Goal: Task Accomplishment & Management: Use online tool/utility

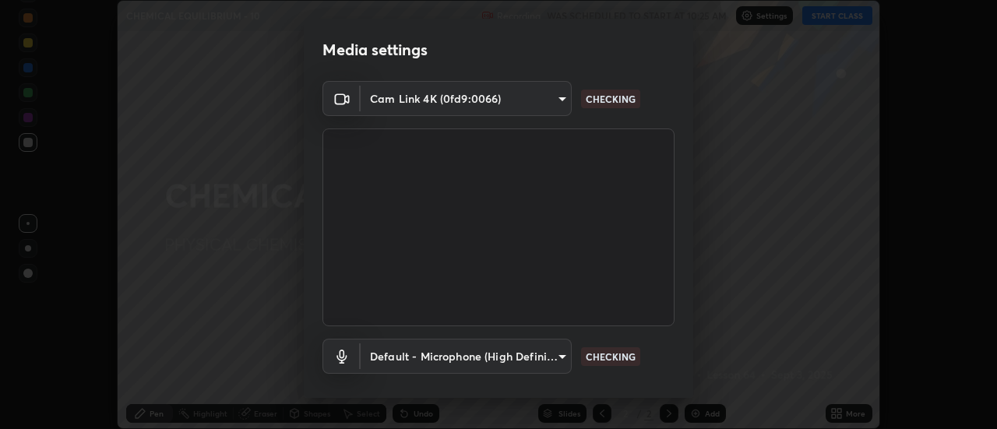
scroll to position [82, 0]
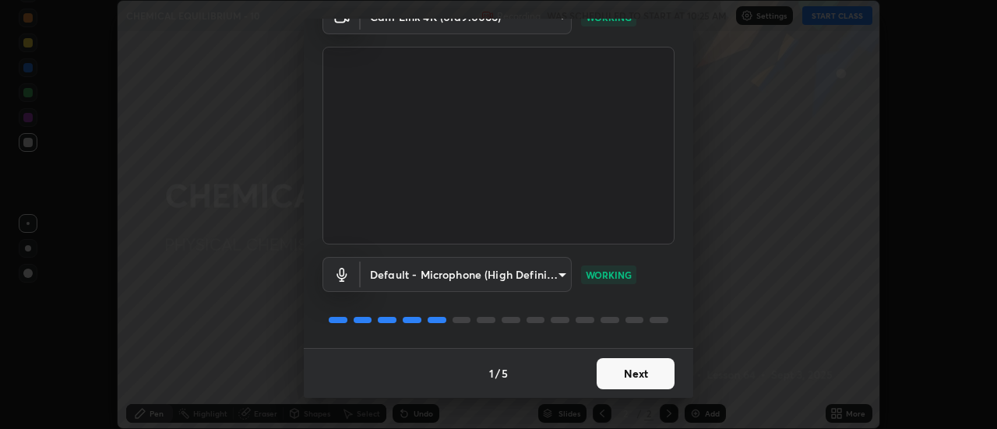
click at [630, 374] on button "Next" at bounding box center [636, 373] width 78 height 31
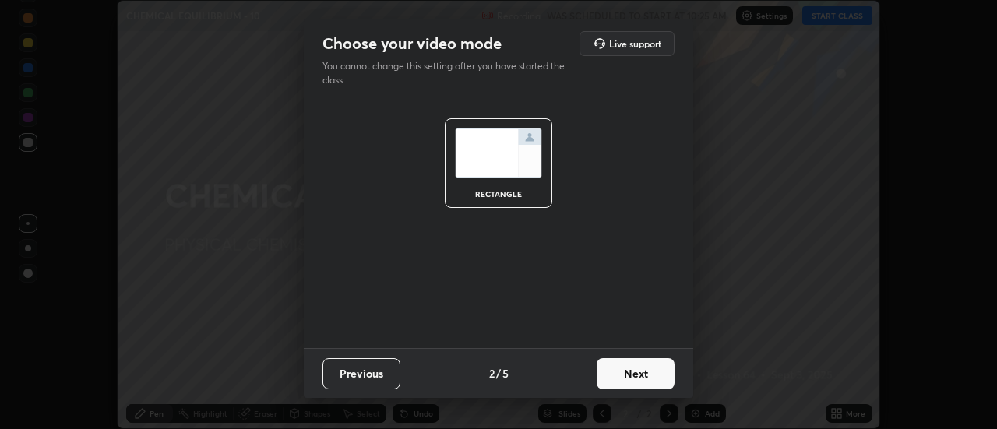
scroll to position [0, 0]
click at [642, 373] on button "Next" at bounding box center [636, 373] width 78 height 31
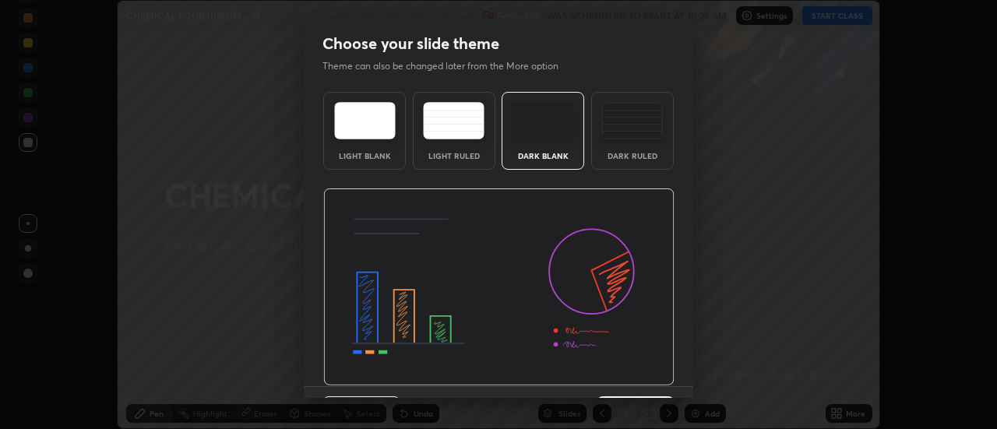
scroll to position [38, 0]
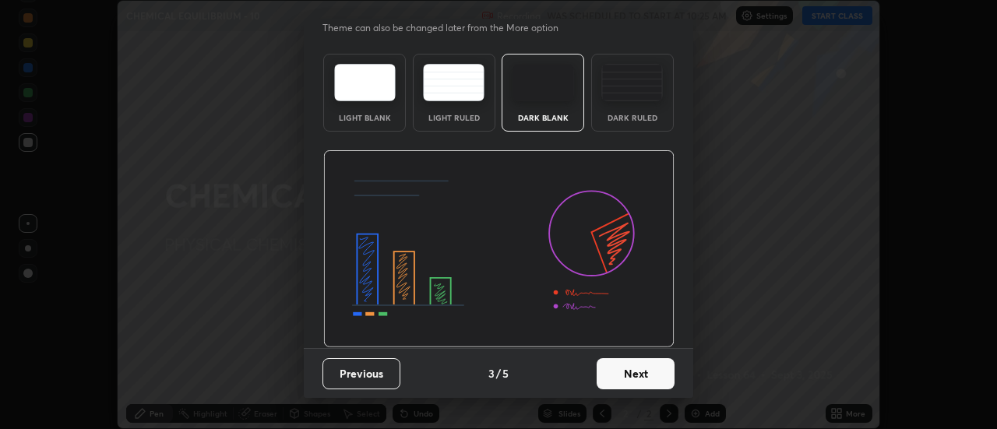
click at [658, 383] on button "Next" at bounding box center [636, 373] width 78 height 31
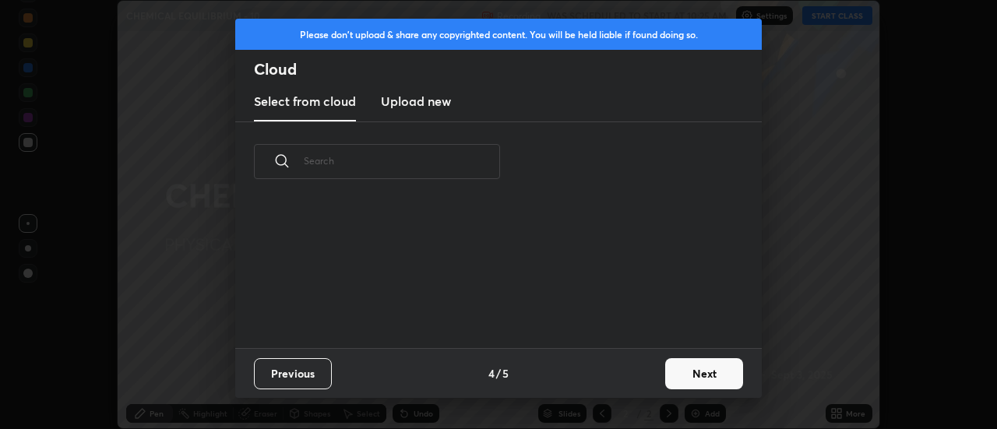
click at [682, 383] on button "Next" at bounding box center [704, 373] width 78 height 31
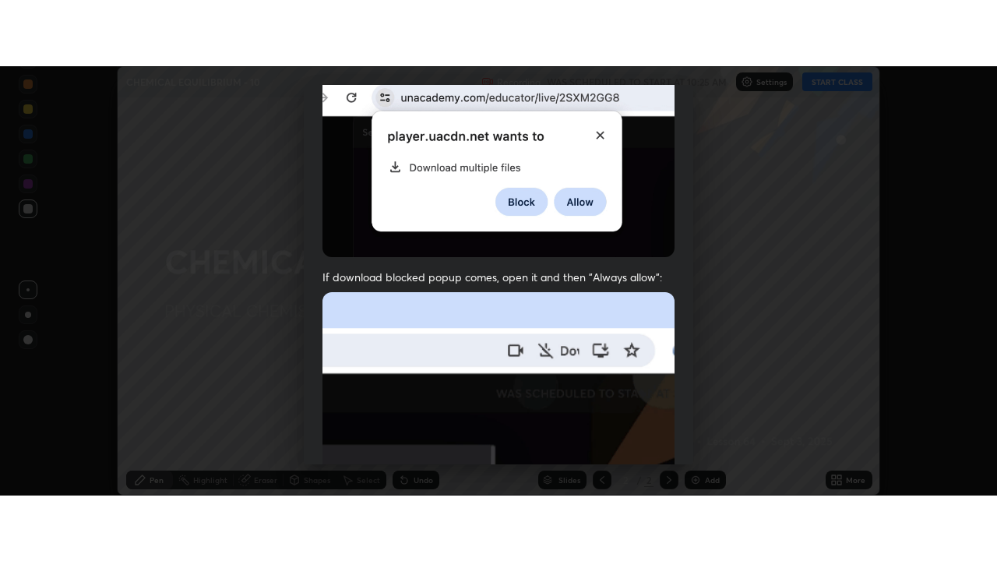
scroll to position [400, 0]
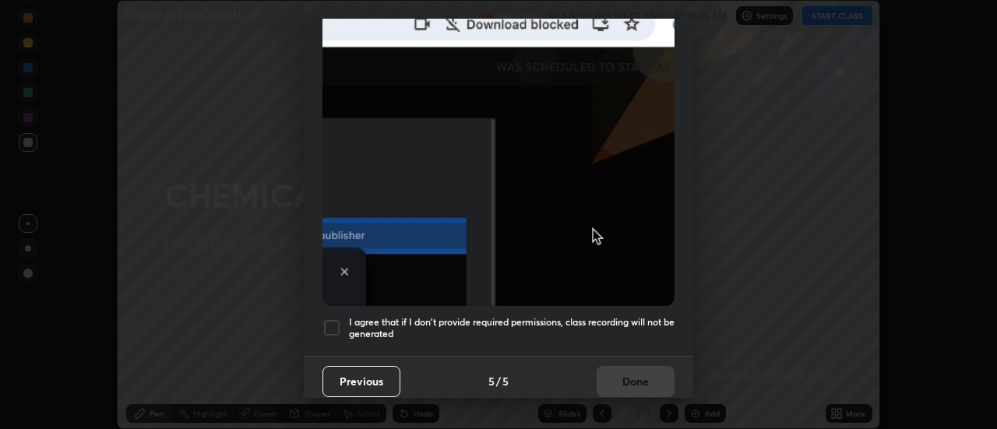
click at [615, 319] on h5 "I agree that if I don't provide required permissions, class recording will not …" at bounding box center [512, 328] width 326 height 24
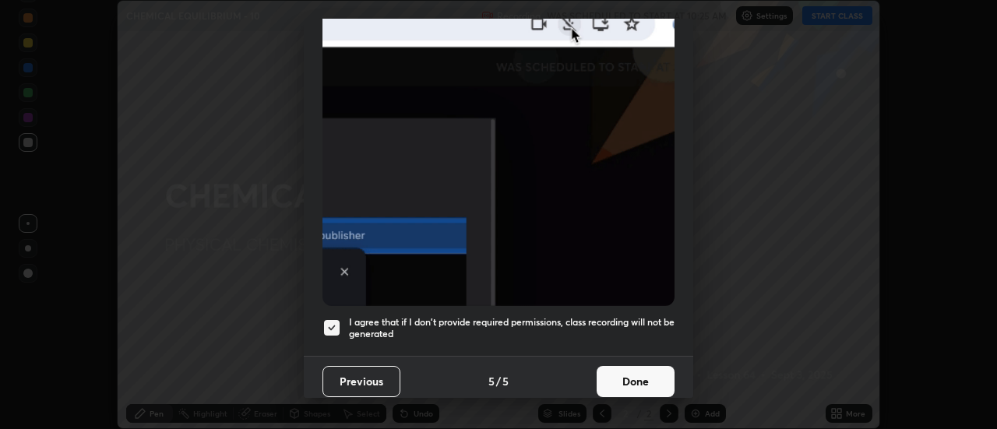
click at [645, 372] on button "Done" at bounding box center [636, 381] width 78 height 31
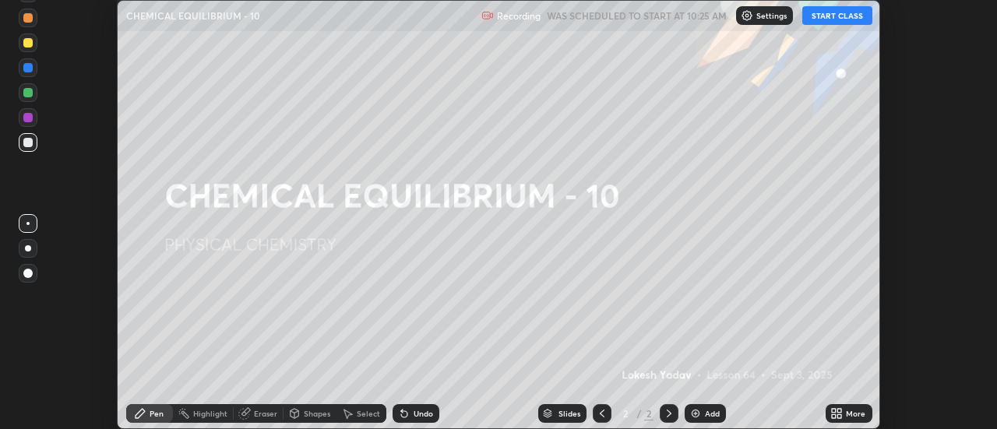
click at [823, 18] on button "START CLASS" at bounding box center [837, 15] width 70 height 19
click at [838, 413] on icon at bounding box center [840, 411] width 4 height 4
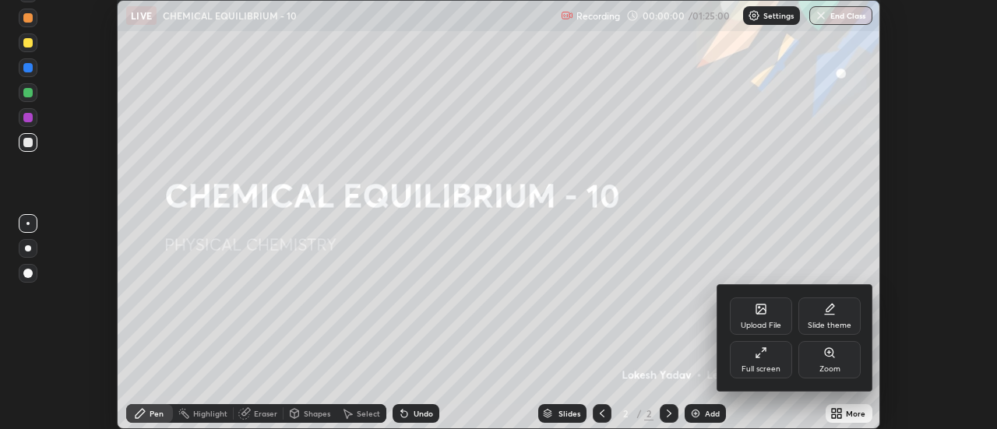
click at [771, 354] on div "Full screen" at bounding box center [761, 359] width 62 height 37
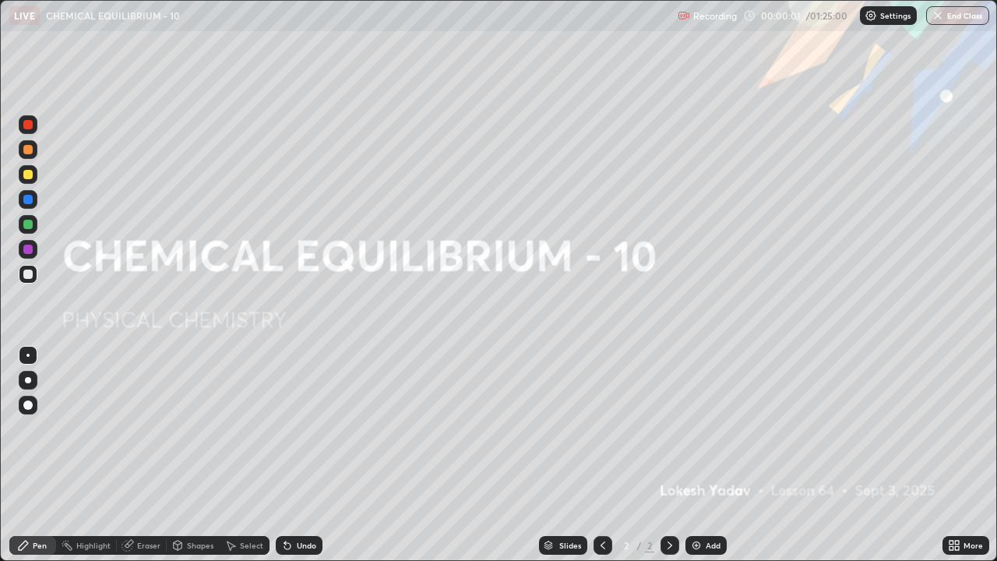
scroll to position [561, 997]
click at [700, 428] on img at bounding box center [696, 545] width 12 height 12
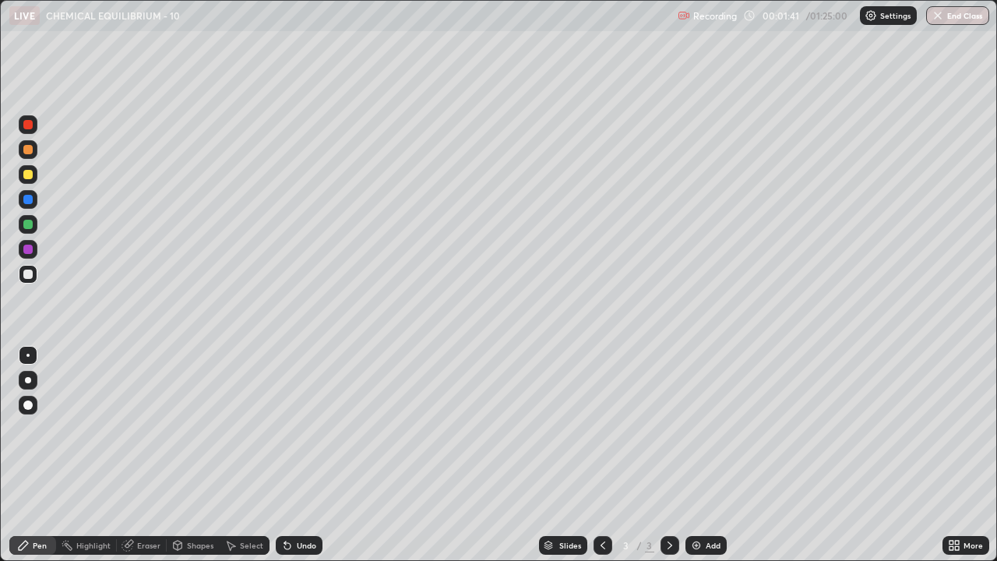
click at [28, 252] on div at bounding box center [27, 249] width 9 height 9
click at [28, 275] on div at bounding box center [27, 274] width 9 height 9
click at [781, 428] on div "Slides 3 / 3 Add" at bounding box center [633, 545] width 620 height 31
click at [245, 428] on div "Select" at bounding box center [251, 545] width 23 height 8
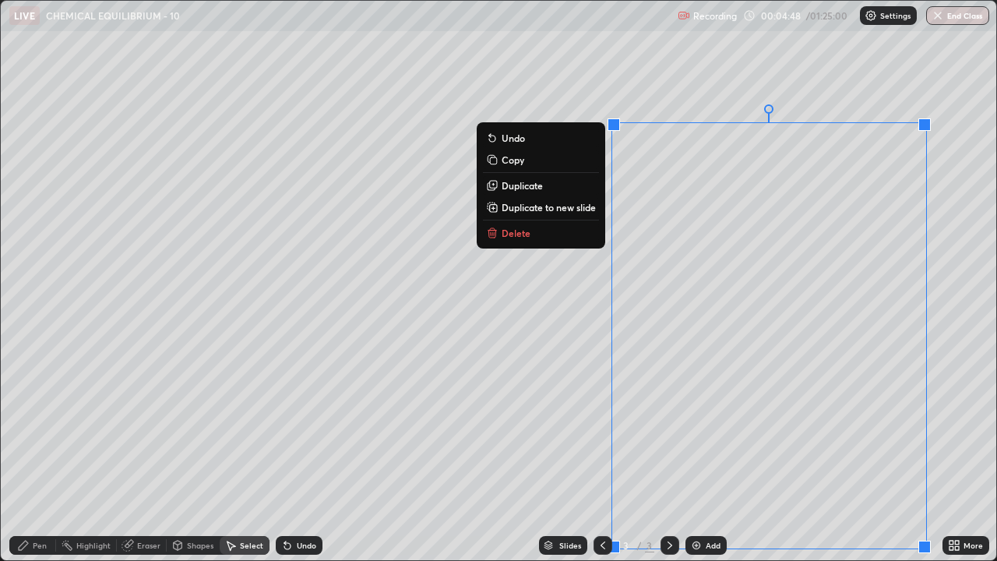
click at [584, 206] on p "Duplicate to new slide" at bounding box center [549, 207] width 94 height 12
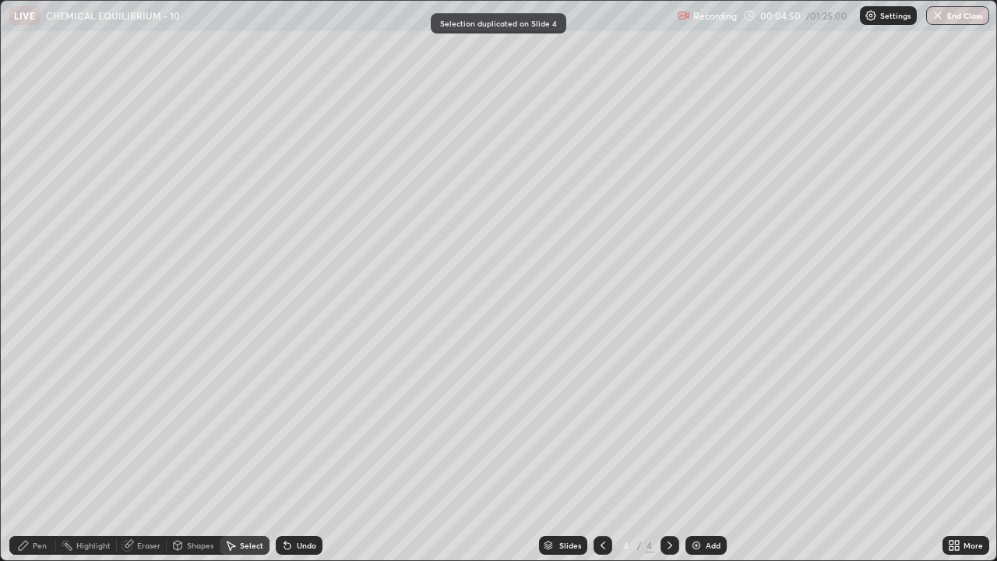
click at [26, 428] on icon at bounding box center [23, 545] width 9 height 9
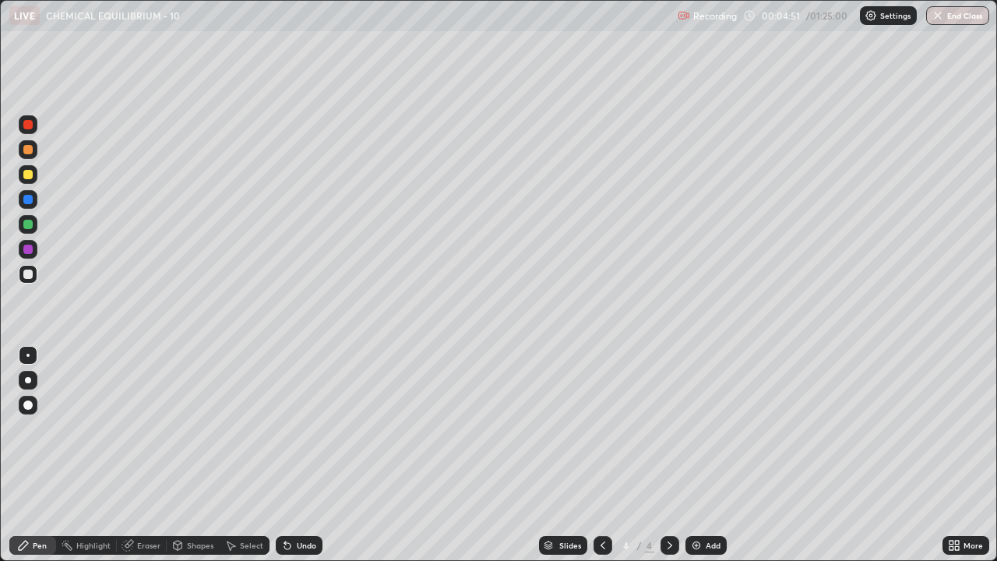
click at [27, 176] on div at bounding box center [27, 174] width 9 height 9
click at [25, 252] on div at bounding box center [27, 249] width 9 height 9
click at [24, 275] on div at bounding box center [27, 274] width 9 height 9
click at [289, 428] on icon at bounding box center [287, 545] width 12 height 12
click at [246, 428] on div "Select" at bounding box center [251, 545] width 23 height 8
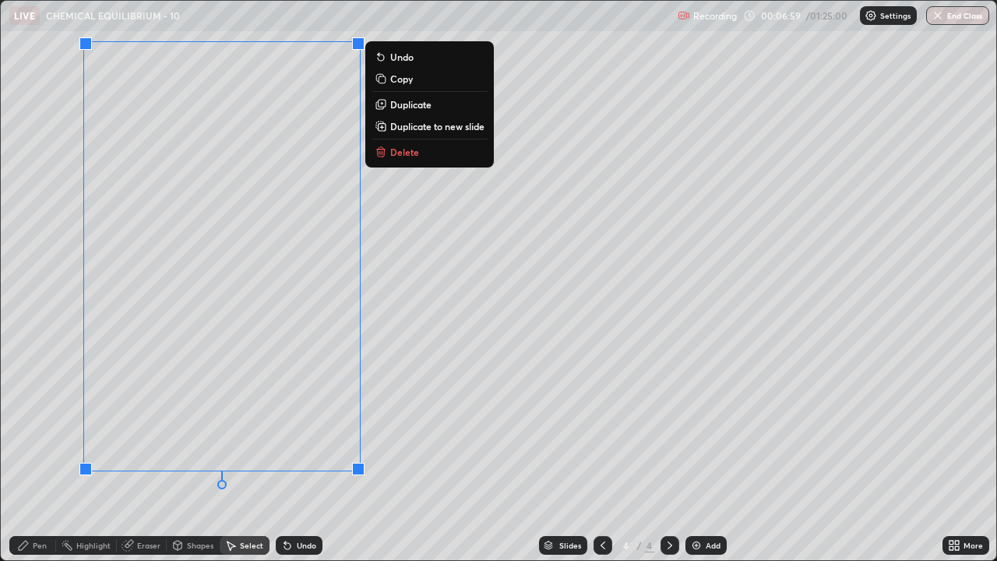
click at [446, 129] on p "Duplicate to new slide" at bounding box center [437, 126] width 94 height 12
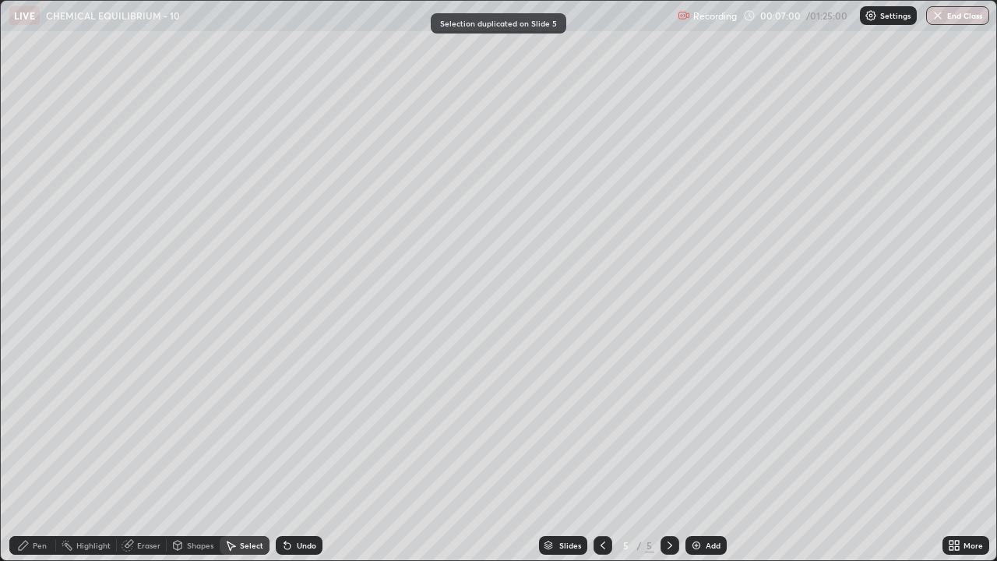
click at [30, 428] on div "Pen" at bounding box center [32, 545] width 47 height 19
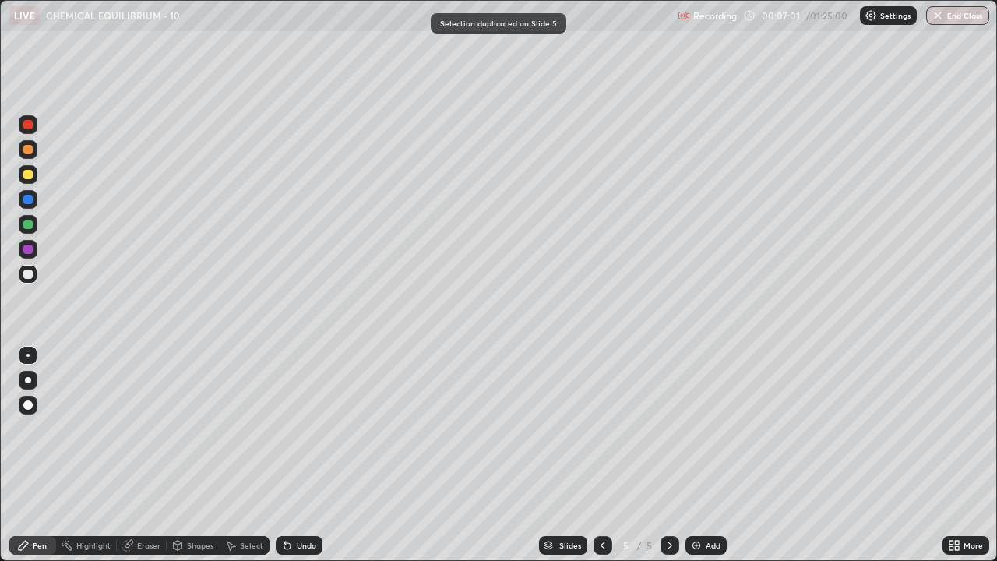
click at [30, 227] on div at bounding box center [27, 224] width 9 height 9
click at [31, 277] on div at bounding box center [27, 274] width 9 height 9
click at [28, 225] on div at bounding box center [27, 224] width 9 height 9
click at [693, 428] on img at bounding box center [696, 545] width 12 height 12
click at [30, 274] on div at bounding box center [27, 274] width 9 height 9
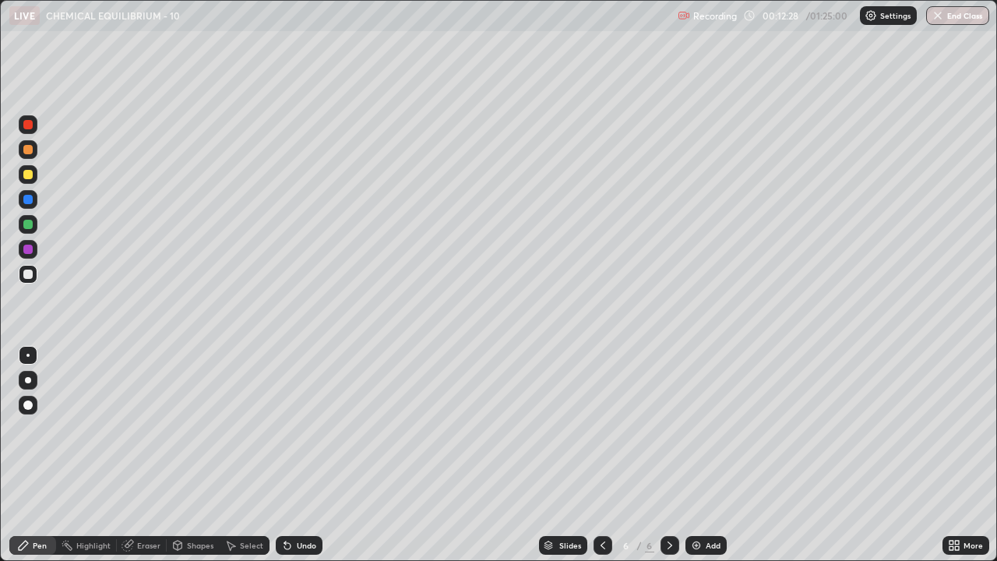
click at [26, 180] on div at bounding box center [28, 174] width 19 height 19
click at [24, 231] on div at bounding box center [28, 224] width 19 height 19
click at [302, 428] on div "Undo" at bounding box center [306, 545] width 19 height 8
click at [707, 428] on div "Add" at bounding box center [713, 545] width 15 height 8
click at [26, 178] on div at bounding box center [27, 174] width 9 height 9
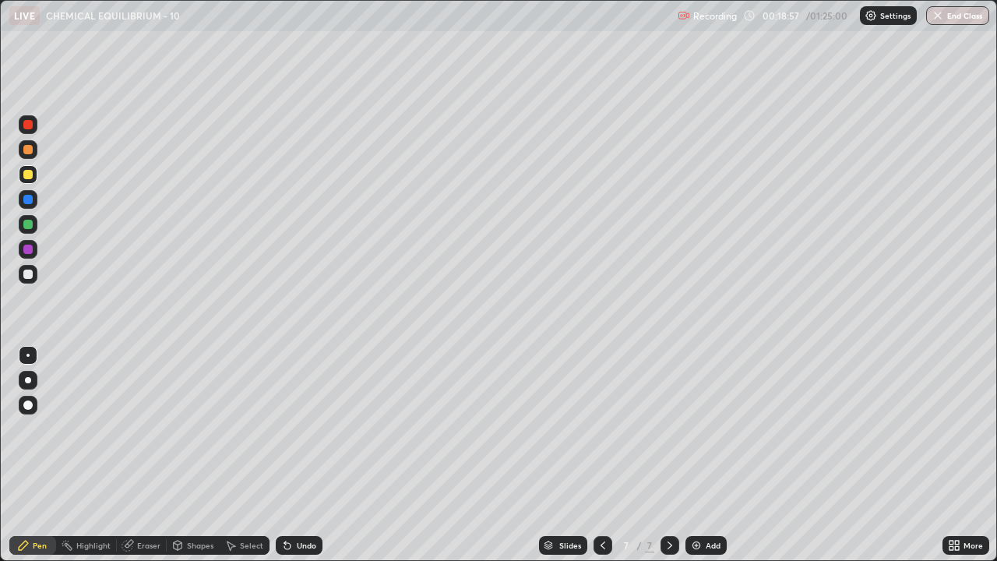
click at [26, 274] on div at bounding box center [27, 274] width 9 height 9
click at [28, 227] on div at bounding box center [27, 224] width 9 height 9
click at [30, 275] on div at bounding box center [27, 274] width 9 height 9
click at [287, 428] on icon at bounding box center [287, 546] width 6 height 6
click at [29, 228] on div at bounding box center [27, 224] width 9 height 9
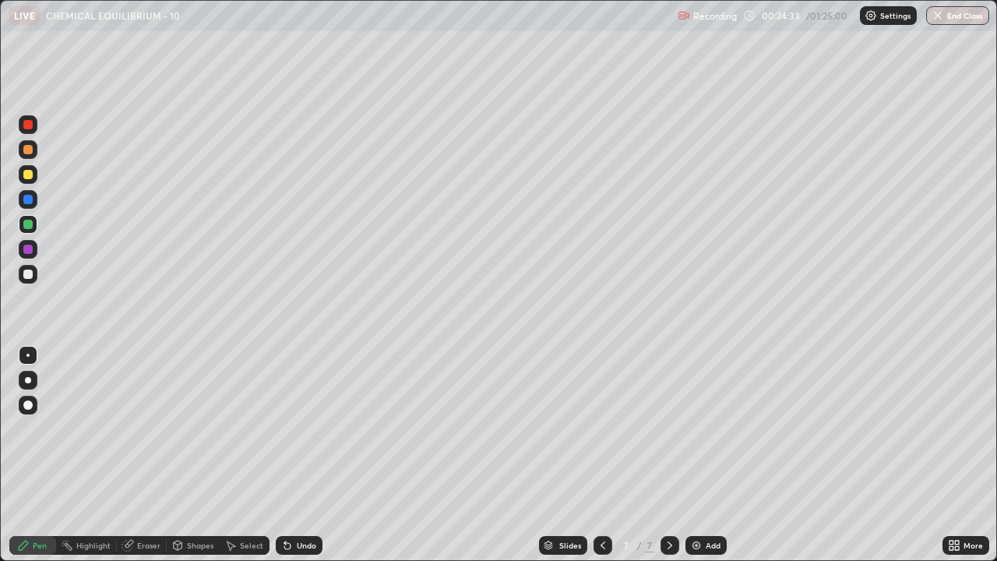
click at [25, 273] on div at bounding box center [27, 274] width 9 height 9
click at [285, 428] on icon at bounding box center [287, 546] width 6 height 6
click at [287, 428] on icon at bounding box center [287, 546] width 6 height 6
click at [288, 428] on icon at bounding box center [287, 545] width 12 height 12
click at [139, 428] on div "Eraser" at bounding box center [148, 545] width 23 height 8
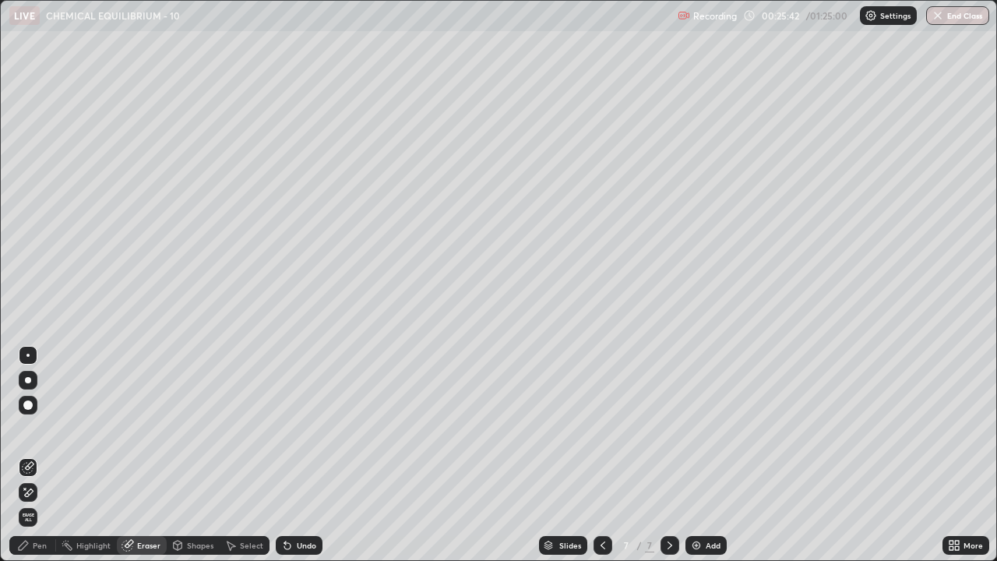
click at [33, 428] on div "Pen" at bounding box center [32, 545] width 47 height 19
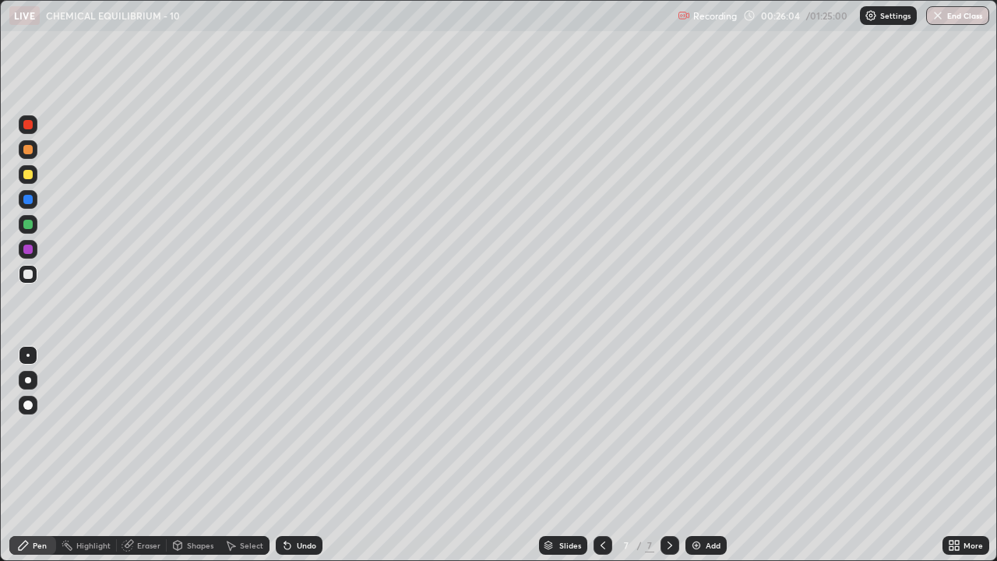
click at [26, 222] on div at bounding box center [27, 224] width 9 height 9
click at [31, 274] on div at bounding box center [27, 274] width 9 height 9
click at [29, 222] on div at bounding box center [27, 224] width 9 height 9
click at [294, 428] on div "Undo" at bounding box center [299, 545] width 47 height 19
click at [244, 428] on div "Select" at bounding box center [251, 545] width 23 height 8
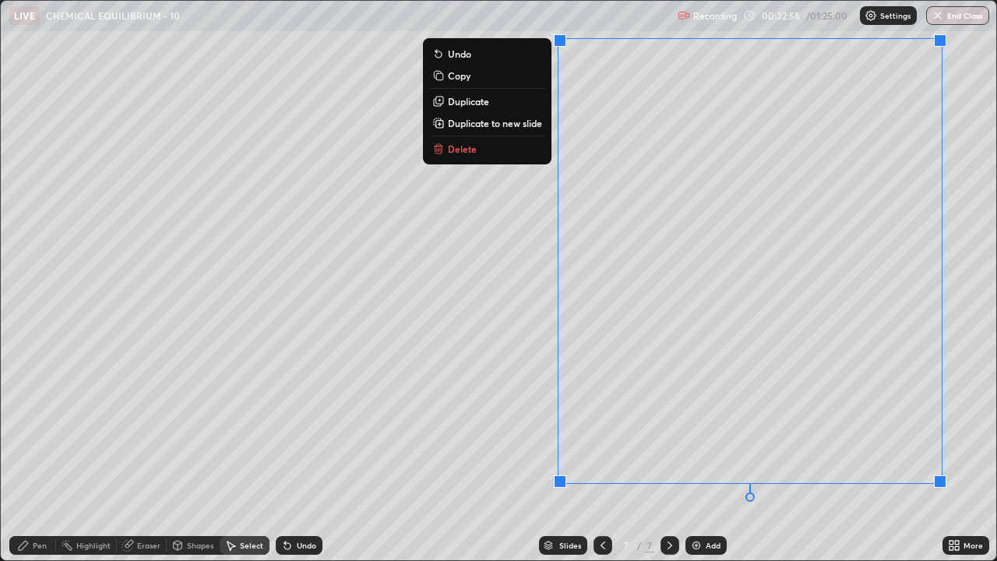
click at [465, 128] on p "Duplicate to new slide" at bounding box center [495, 123] width 94 height 12
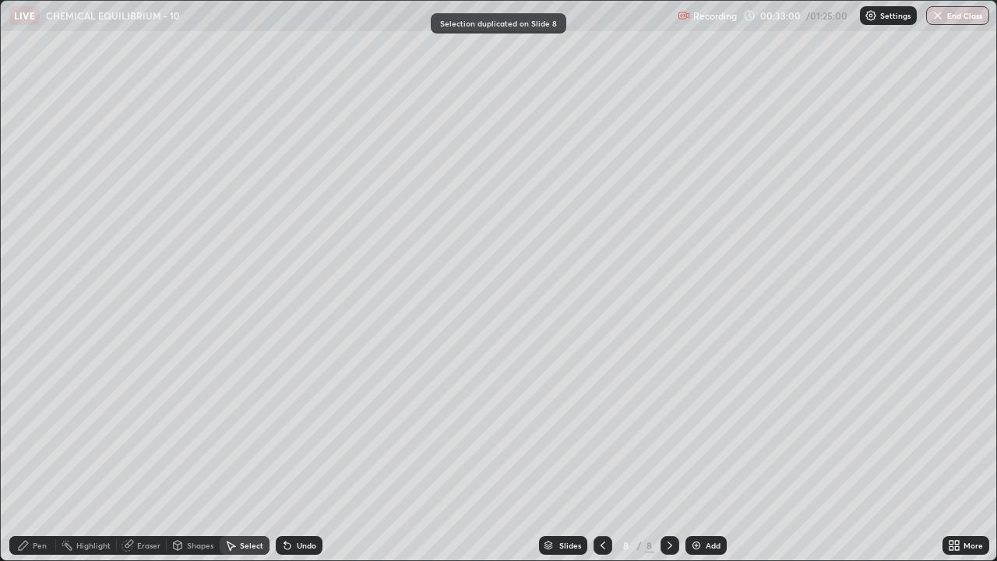
click at [34, 428] on div "Pen" at bounding box center [40, 545] width 14 height 8
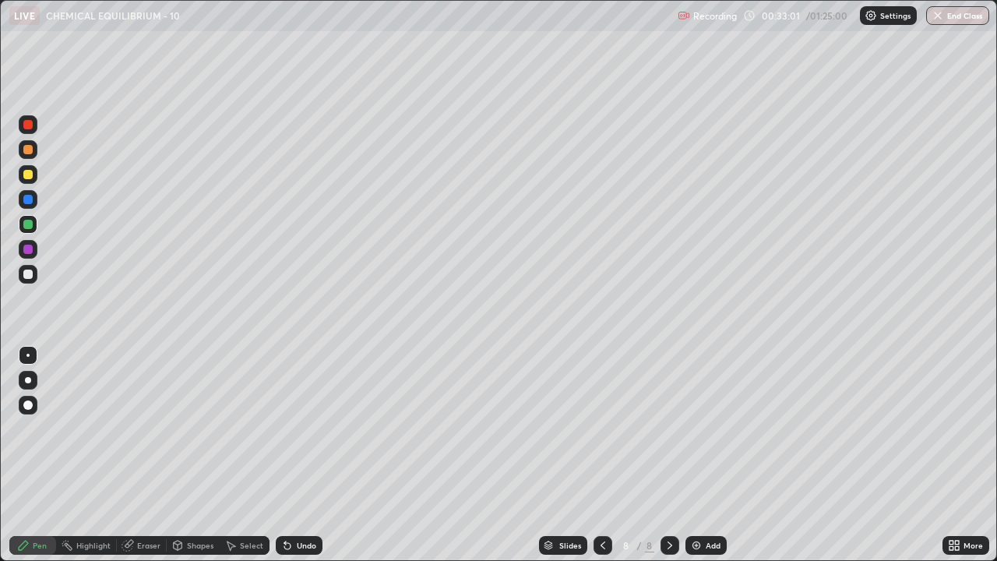
click at [27, 175] on div at bounding box center [27, 174] width 9 height 9
click at [292, 428] on div "Undo" at bounding box center [299, 545] width 47 height 19
click at [245, 428] on div "Select" at bounding box center [251, 545] width 23 height 8
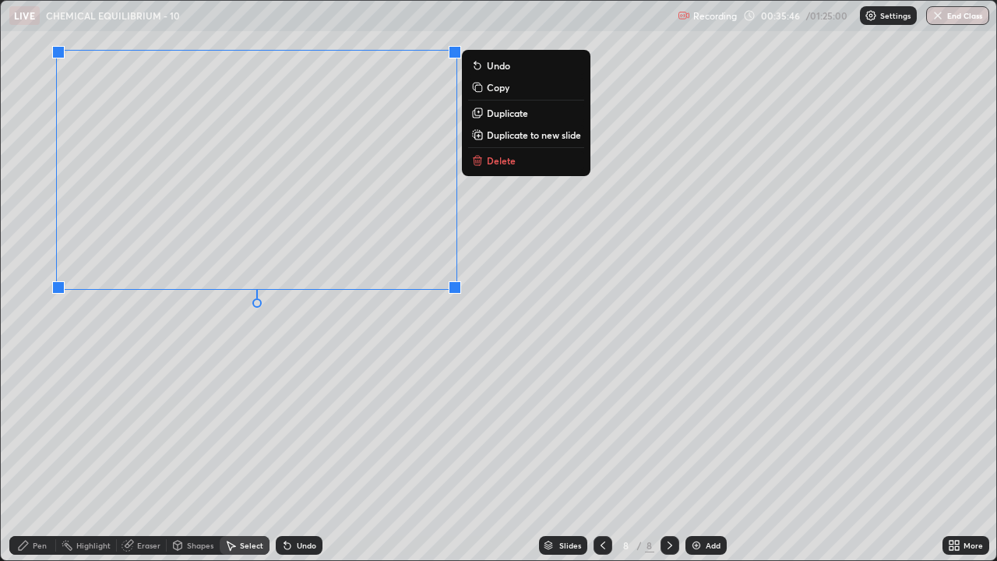
click at [501, 138] on p "Duplicate to new slide" at bounding box center [534, 135] width 94 height 12
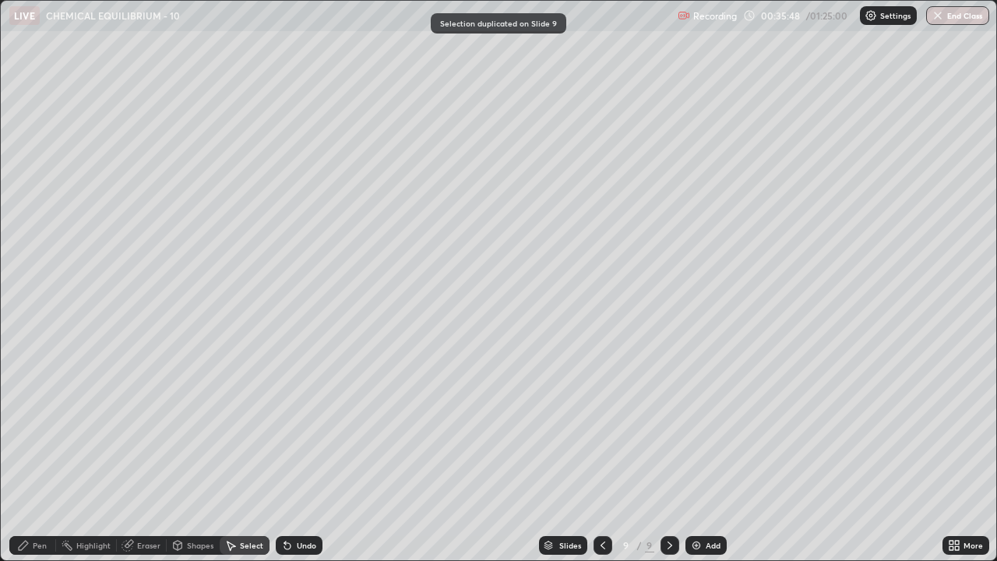
click at [27, 428] on icon at bounding box center [23, 545] width 12 height 12
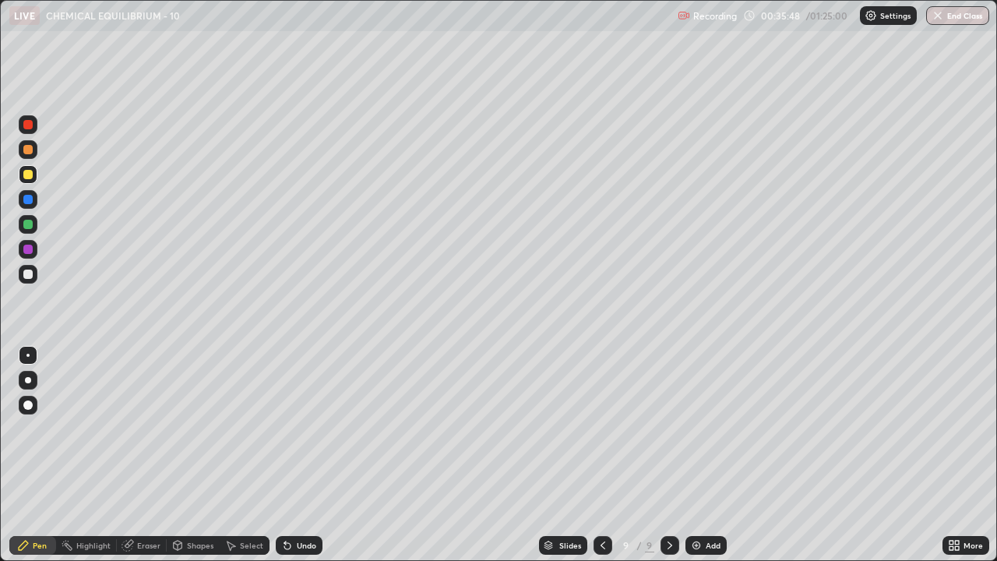
click at [28, 275] on div at bounding box center [27, 274] width 9 height 9
click at [297, 428] on div "Undo" at bounding box center [306, 545] width 19 height 8
click at [291, 428] on div "Undo" at bounding box center [299, 545] width 47 height 19
click at [27, 225] on div at bounding box center [27, 224] width 9 height 9
click at [30, 273] on div at bounding box center [27, 274] width 9 height 9
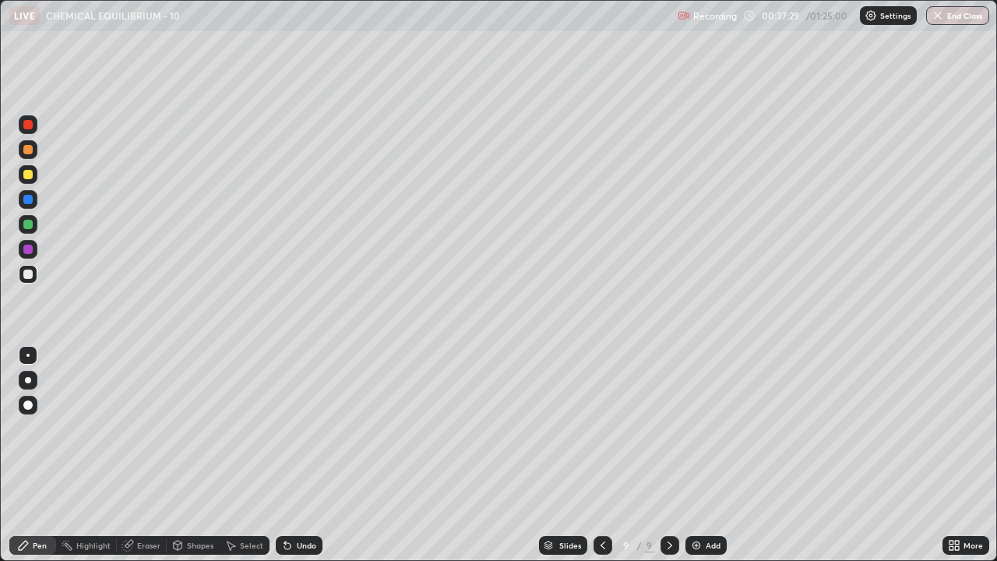
click at [29, 224] on div at bounding box center [27, 224] width 9 height 9
click at [305, 428] on div "Undo" at bounding box center [306, 545] width 19 height 8
click at [25, 278] on div at bounding box center [27, 274] width 9 height 9
click at [29, 251] on div at bounding box center [27, 249] width 9 height 9
click at [31, 270] on div at bounding box center [27, 274] width 9 height 9
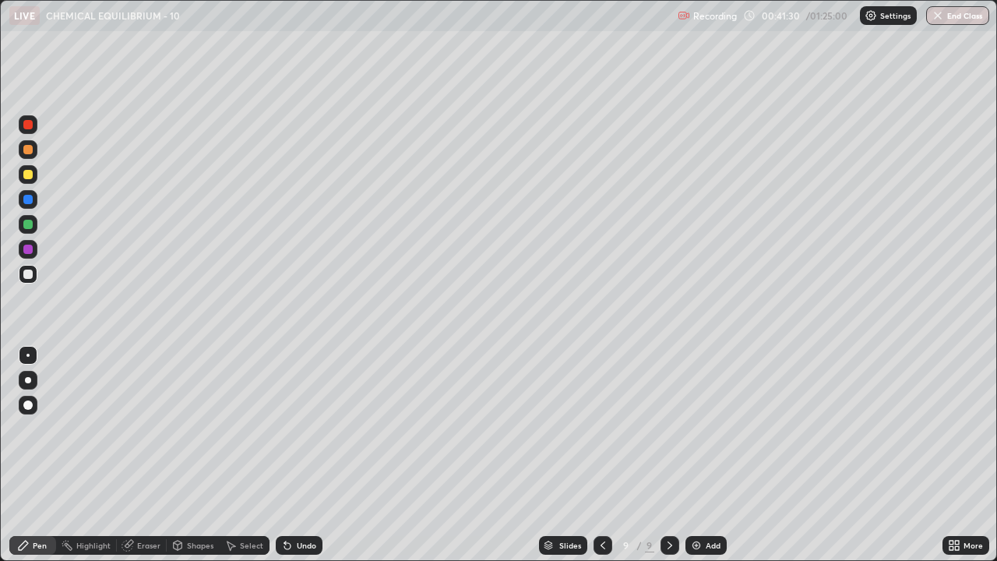
click at [26, 199] on div at bounding box center [27, 199] width 9 height 9
click at [31, 177] on div at bounding box center [27, 174] width 9 height 9
click at [246, 428] on div "Select" at bounding box center [251, 545] width 23 height 8
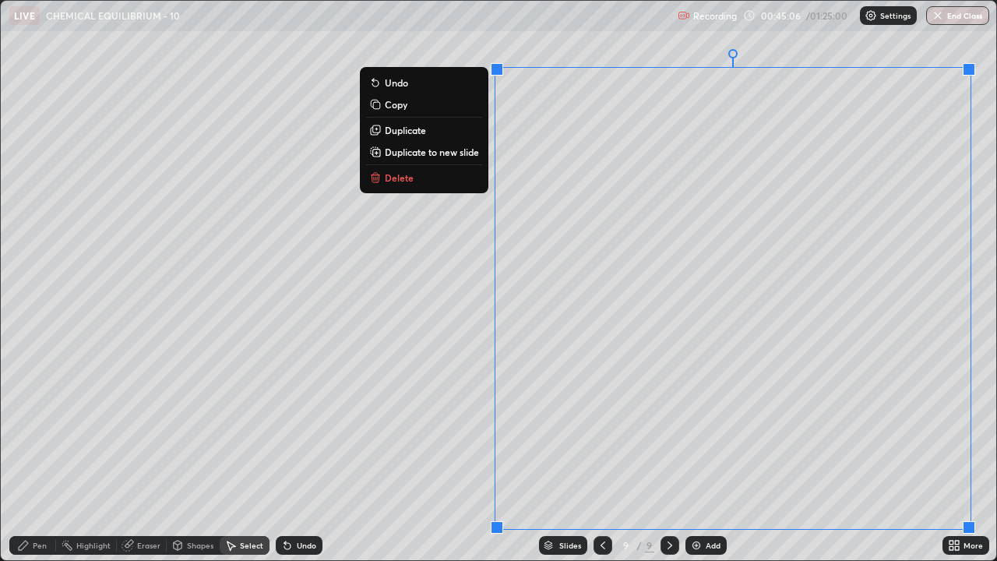
click at [474, 151] on p "Duplicate to new slide" at bounding box center [432, 152] width 94 height 12
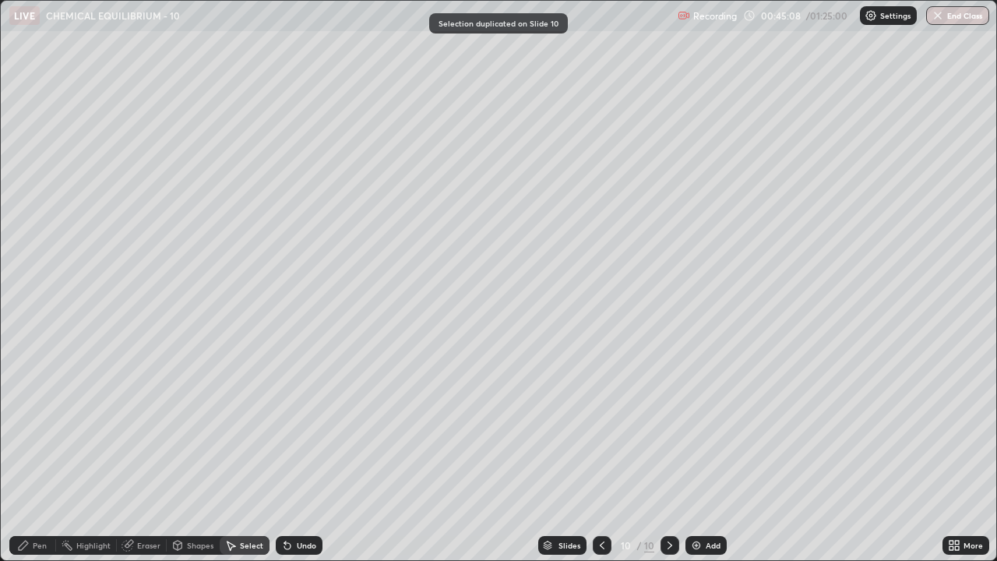
click at [32, 428] on div "Pen" at bounding box center [32, 545] width 47 height 19
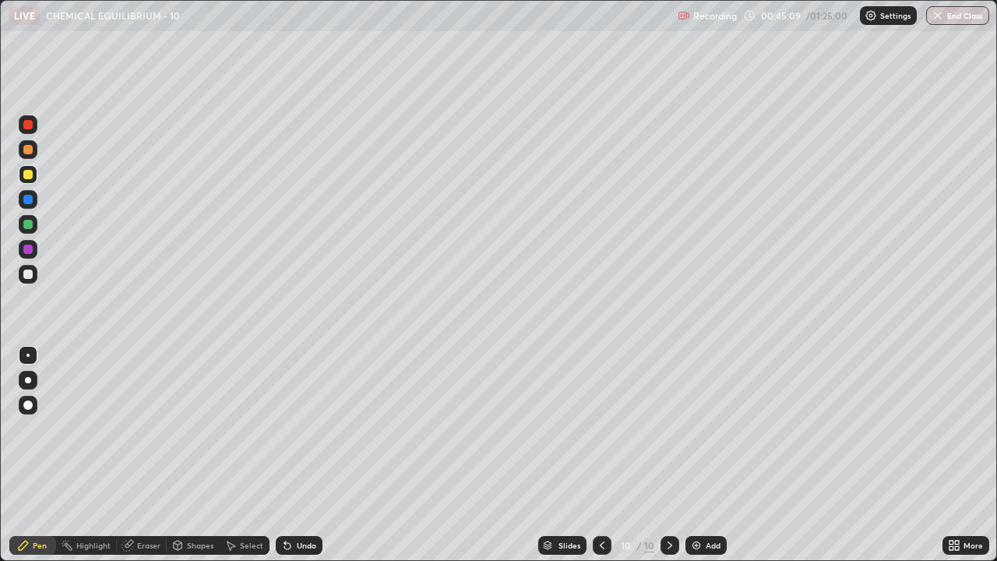
click at [30, 176] on div at bounding box center [27, 174] width 9 height 9
click at [30, 277] on div at bounding box center [27, 274] width 9 height 9
click at [291, 428] on icon at bounding box center [287, 545] width 12 height 12
click at [299, 428] on div "Undo" at bounding box center [299, 545] width 47 height 19
click at [298, 428] on div "Undo" at bounding box center [306, 545] width 19 height 8
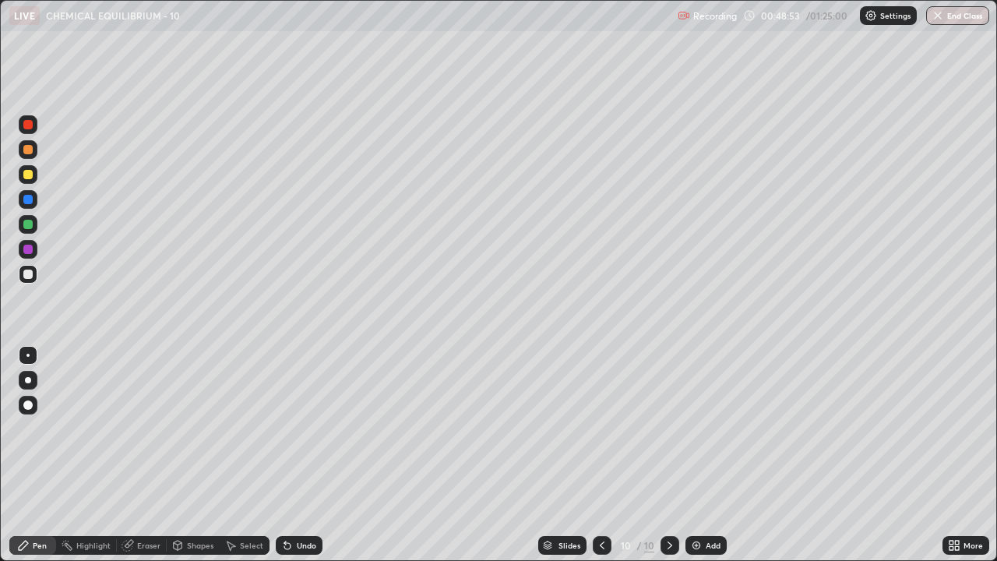
click at [299, 428] on div "Undo" at bounding box center [306, 545] width 19 height 8
click at [296, 428] on div "Undo" at bounding box center [299, 545] width 47 height 19
click at [25, 227] on div at bounding box center [27, 224] width 9 height 9
click at [26, 275] on div at bounding box center [27, 274] width 9 height 9
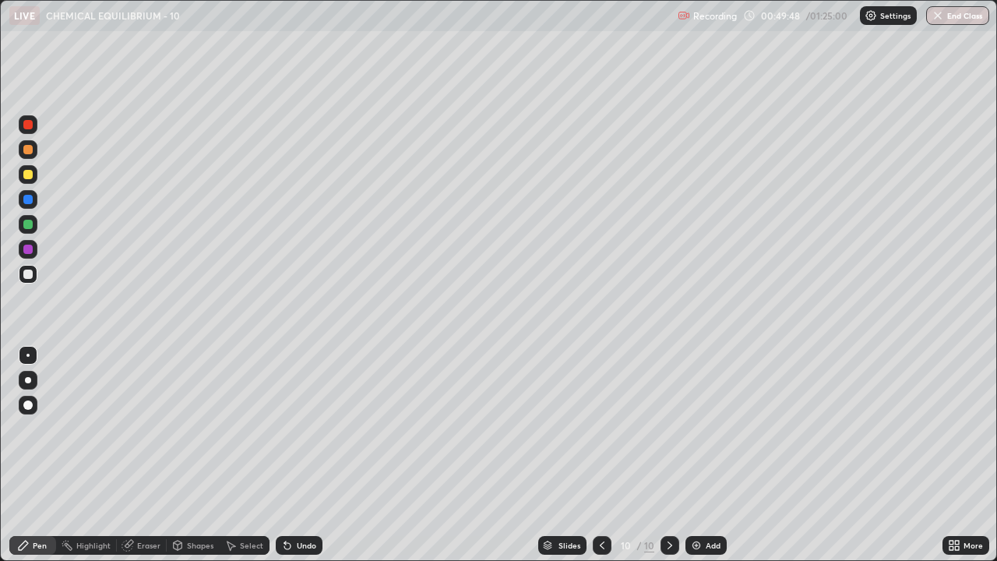
click at [294, 428] on div "Undo" at bounding box center [299, 545] width 47 height 19
click at [297, 428] on div "Undo" at bounding box center [306, 545] width 19 height 8
click at [298, 428] on div "Undo" at bounding box center [306, 545] width 19 height 8
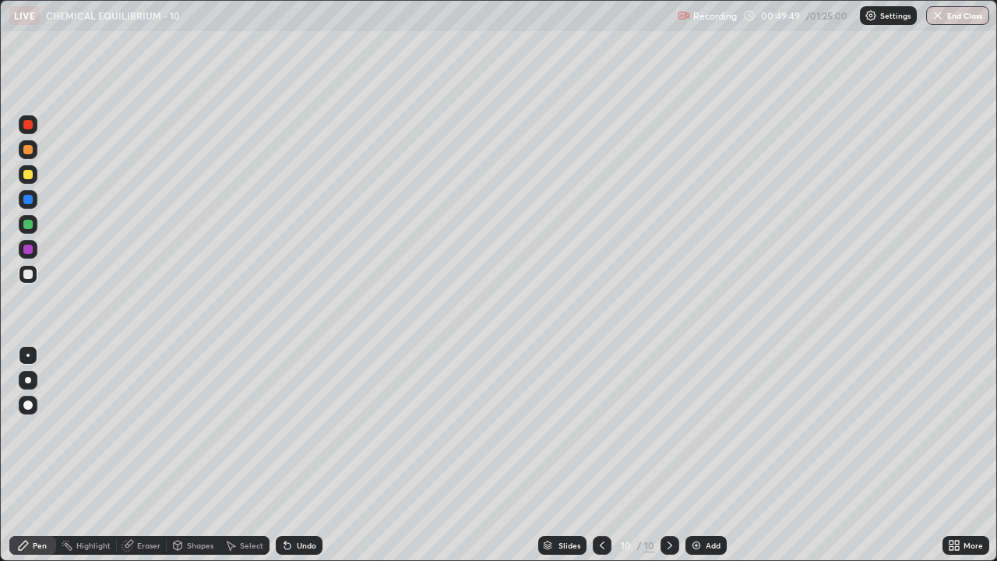
click at [297, 428] on div "Undo" at bounding box center [306, 545] width 19 height 8
click at [298, 428] on div "Undo" at bounding box center [306, 545] width 19 height 8
click at [297, 428] on div "Undo" at bounding box center [306, 545] width 19 height 8
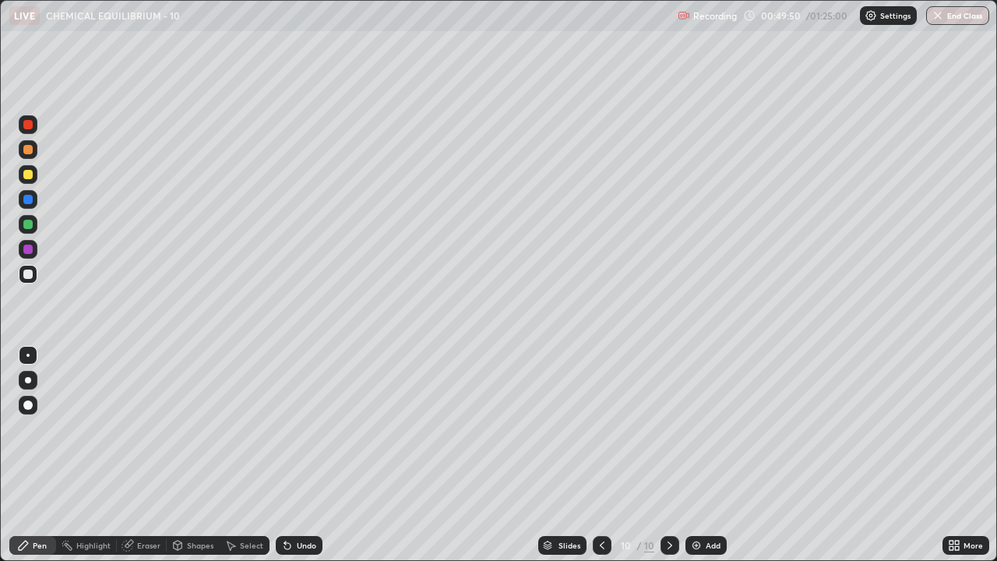
click at [285, 428] on icon at bounding box center [287, 546] width 6 height 6
click at [293, 428] on div "Undo" at bounding box center [299, 545] width 47 height 19
click at [290, 428] on icon at bounding box center [287, 545] width 12 height 12
click at [248, 428] on div "Select" at bounding box center [251, 545] width 23 height 8
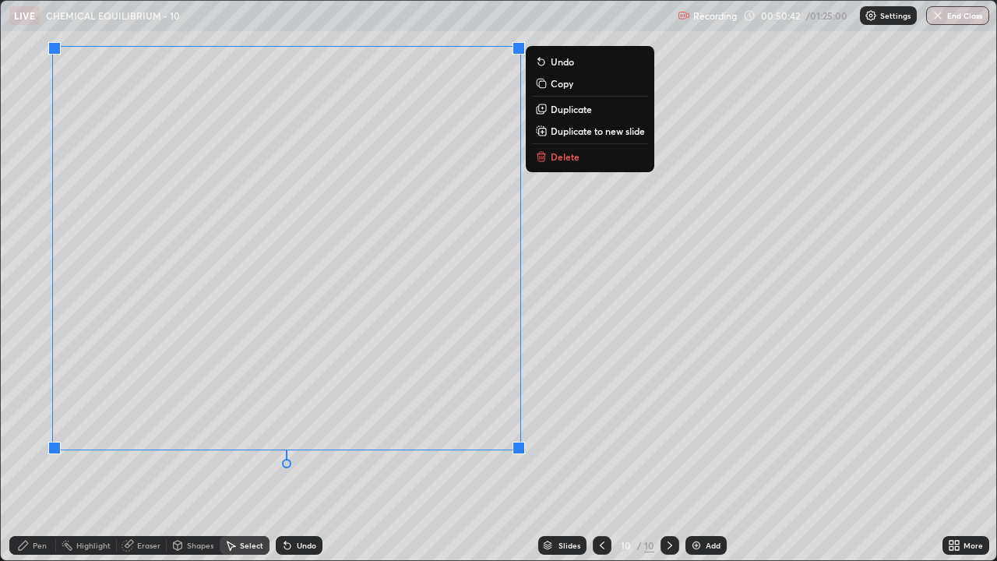
click at [566, 136] on p "Duplicate to new slide" at bounding box center [598, 131] width 94 height 12
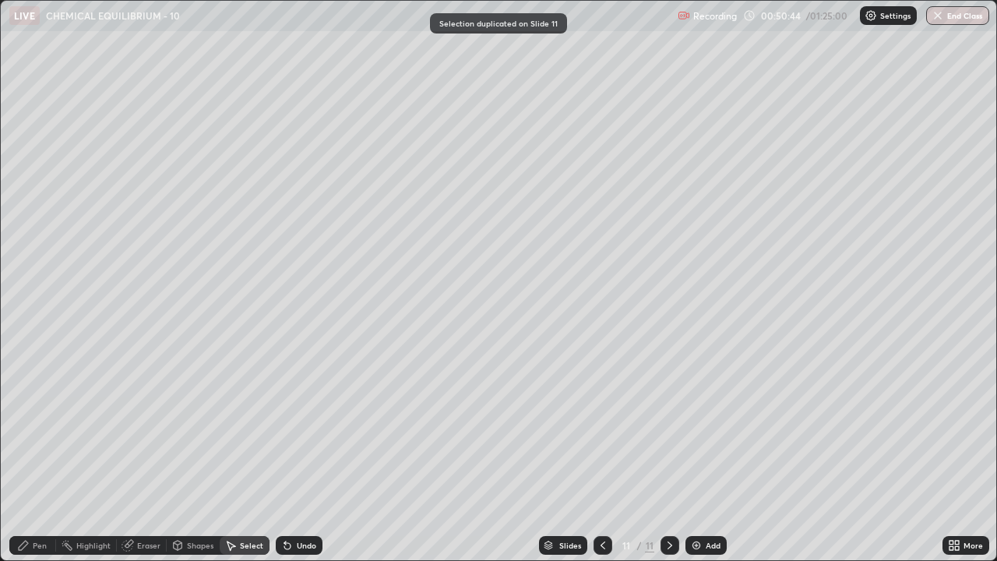
click at [139, 428] on div "Eraser" at bounding box center [148, 545] width 23 height 8
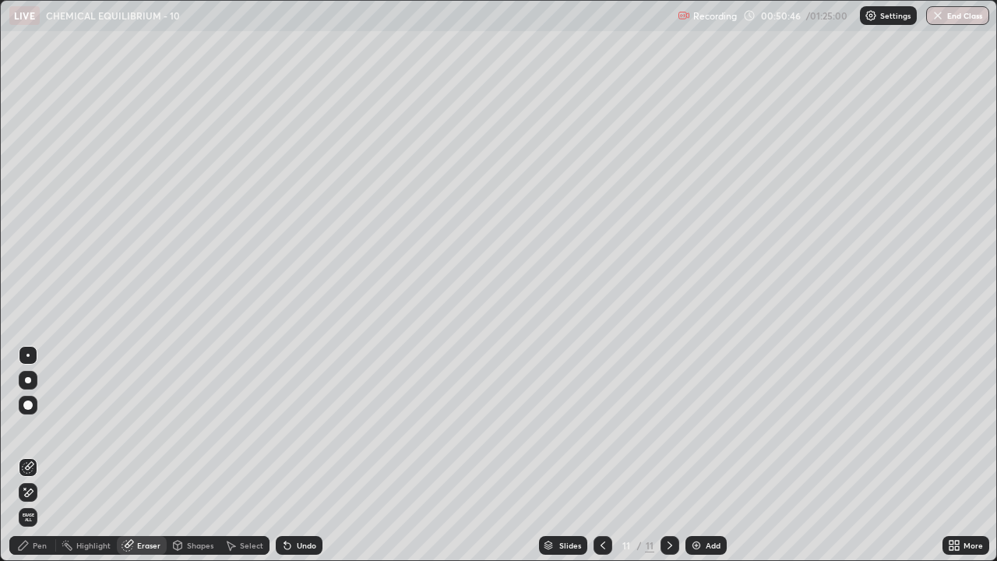
click at [41, 428] on div "Pen" at bounding box center [40, 545] width 14 height 8
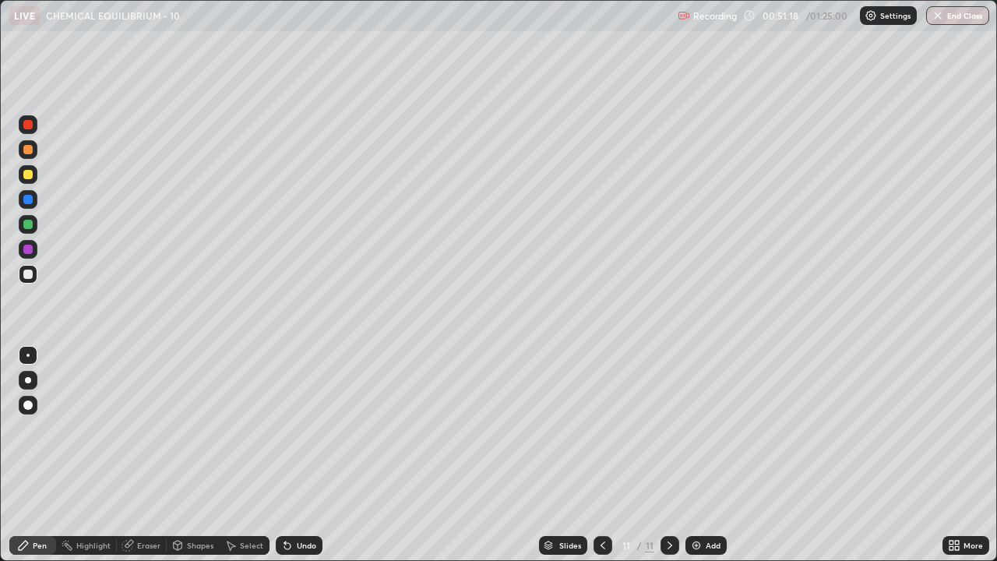
click at [28, 225] on div at bounding box center [27, 224] width 9 height 9
click at [30, 277] on div at bounding box center [27, 274] width 9 height 9
click at [29, 175] on div at bounding box center [27, 174] width 9 height 9
click at [305, 428] on div "Undo" at bounding box center [306, 545] width 19 height 8
click at [302, 428] on div "Undo" at bounding box center [306, 545] width 19 height 8
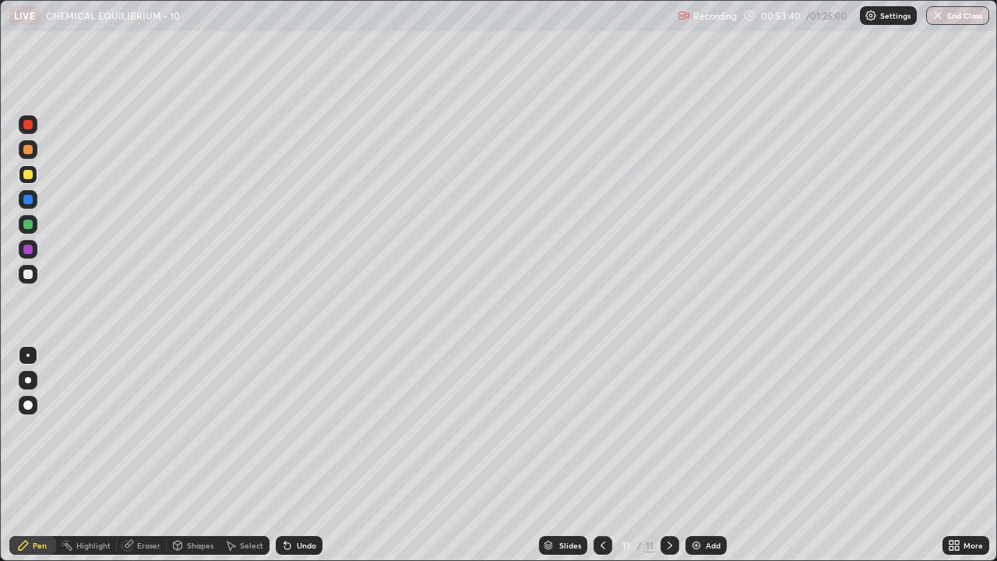
click at [305, 428] on div "Undo" at bounding box center [299, 545] width 47 height 19
click at [249, 428] on div "Select" at bounding box center [251, 545] width 23 height 8
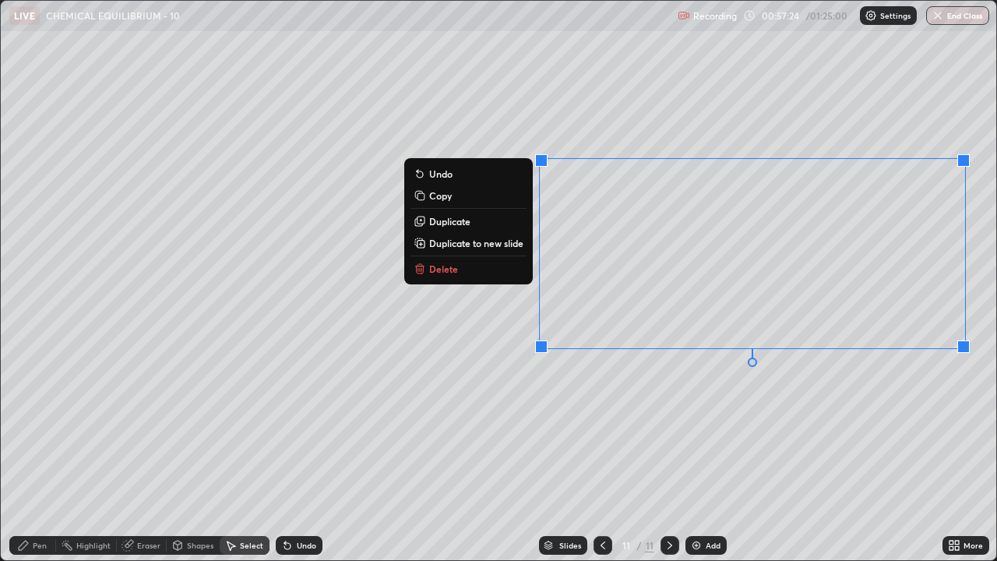
click at [510, 242] on p "Duplicate to new slide" at bounding box center [476, 243] width 94 height 12
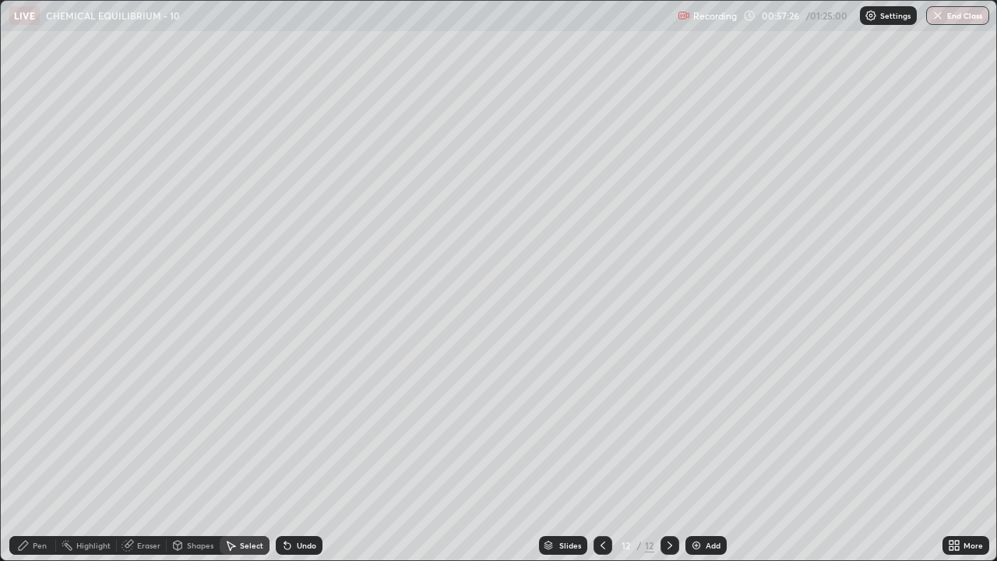
click at [34, 428] on div "Pen" at bounding box center [32, 545] width 47 height 19
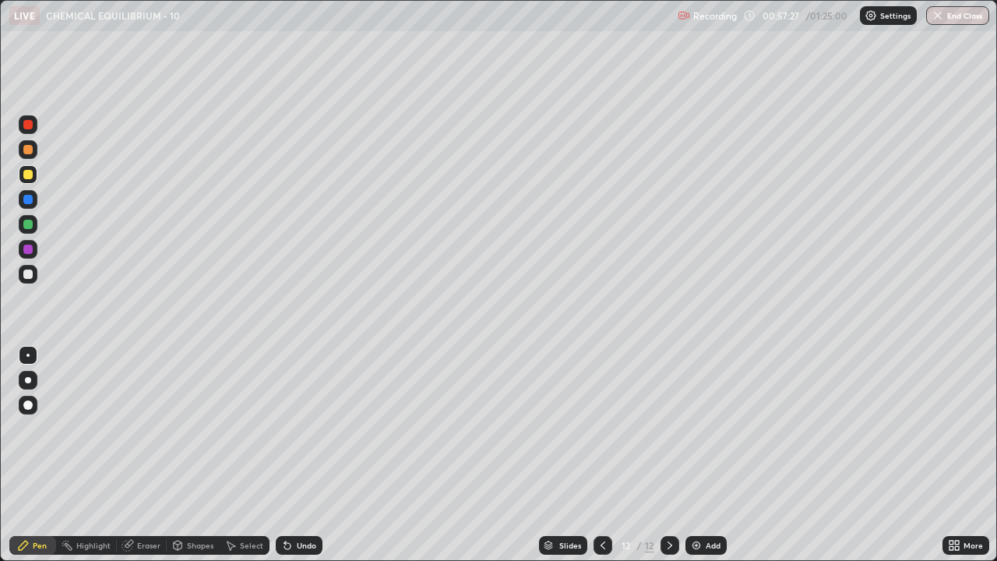
click at [28, 277] on div at bounding box center [27, 274] width 9 height 9
click at [30, 227] on div at bounding box center [27, 224] width 9 height 9
click at [25, 273] on div at bounding box center [27, 274] width 9 height 9
click at [291, 428] on div "Undo" at bounding box center [299, 545] width 47 height 19
click at [32, 231] on div at bounding box center [28, 224] width 19 height 19
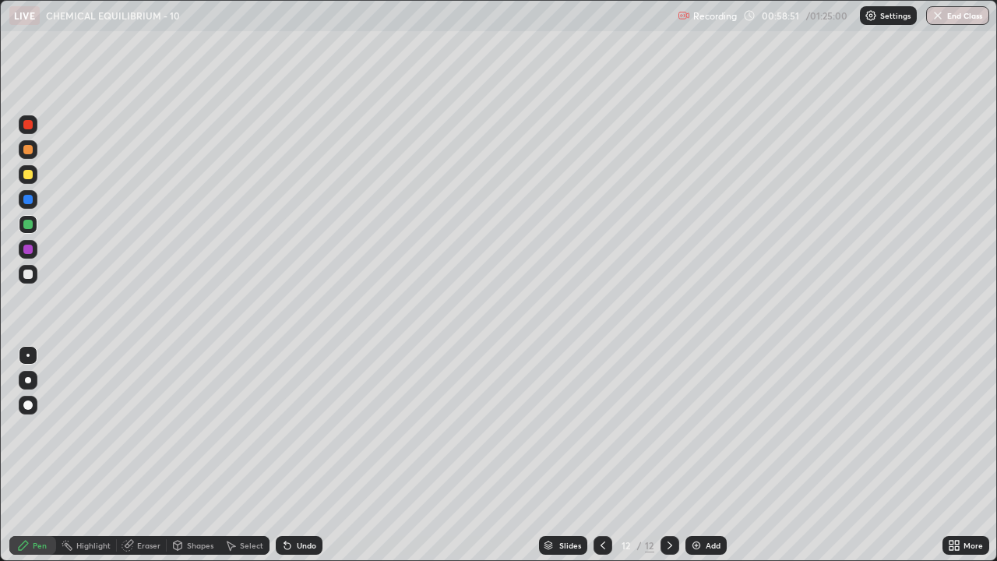
click at [139, 428] on div "Eraser" at bounding box center [142, 545] width 50 height 19
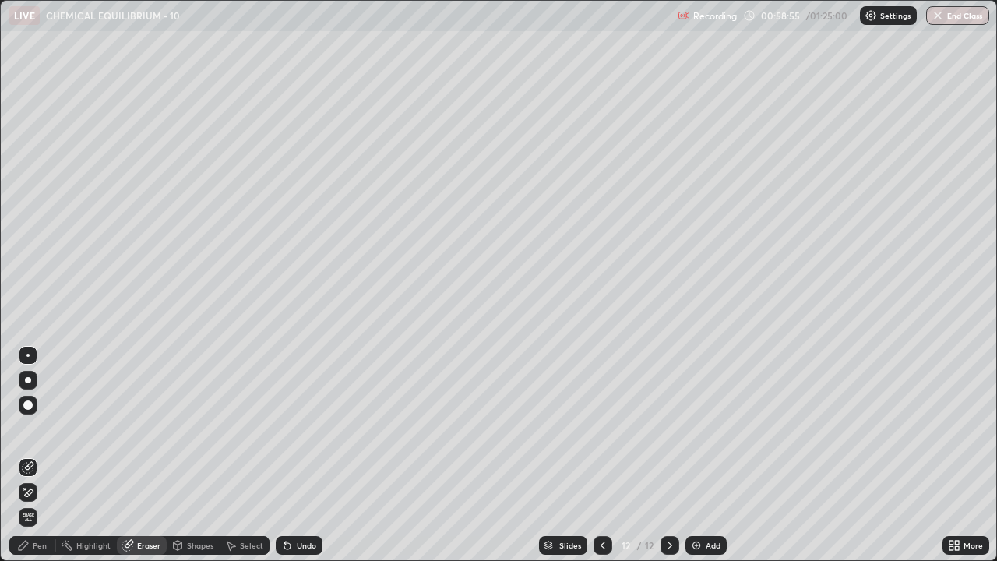
click at [40, 428] on div "Pen" at bounding box center [40, 545] width 14 height 8
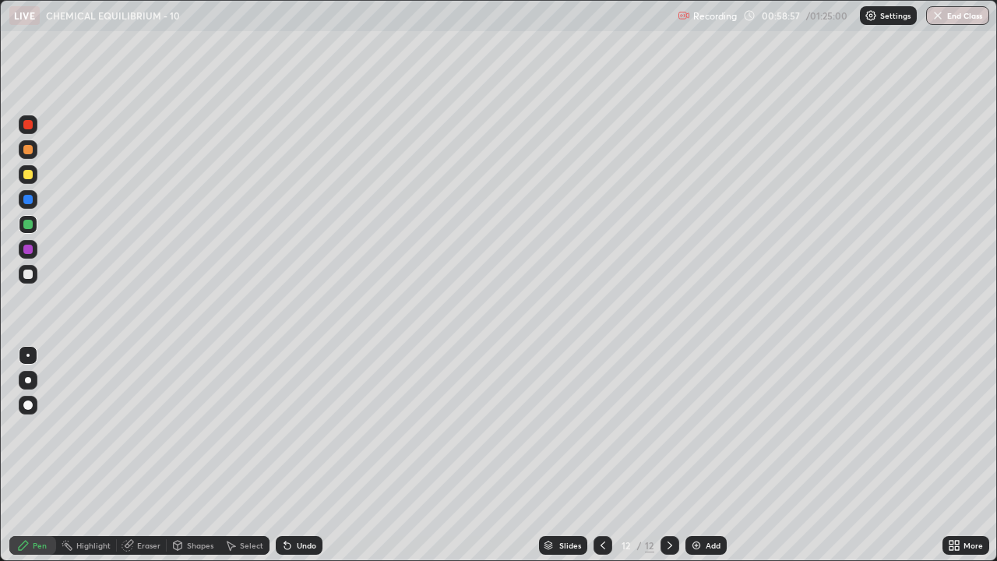
click at [28, 174] on div at bounding box center [27, 174] width 9 height 9
click at [138, 428] on div "Eraser" at bounding box center [148, 545] width 23 height 8
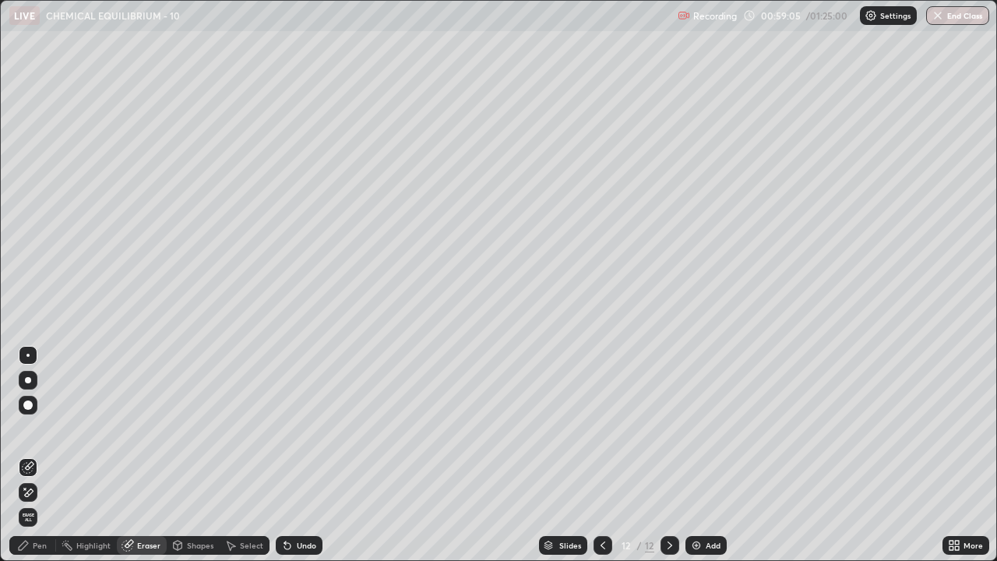
click at [35, 428] on div "Pen" at bounding box center [40, 545] width 14 height 8
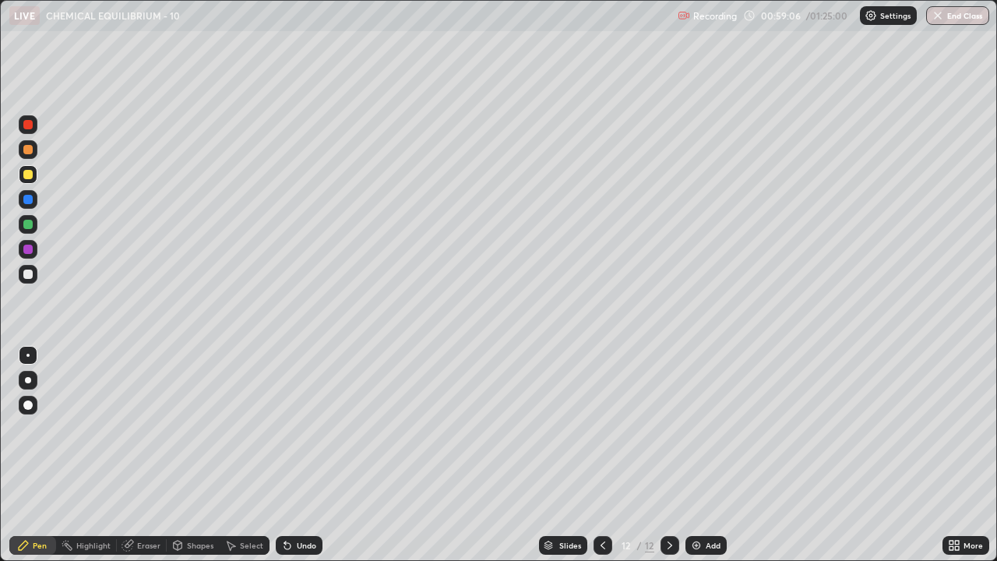
click at [28, 277] on div at bounding box center [27, 274] width 9 height 9
click at [27, 224] on div at bounding box center [27, 224] width 9 height 9
click at [29, 280] on div at bounding box center [28, 274] width 19 height 19
click at [31, 249] on div at bounding box center [27, 249] width 9 height 9
click at [29, 274] on div at bounding box center [27, 274] width 9 height 9
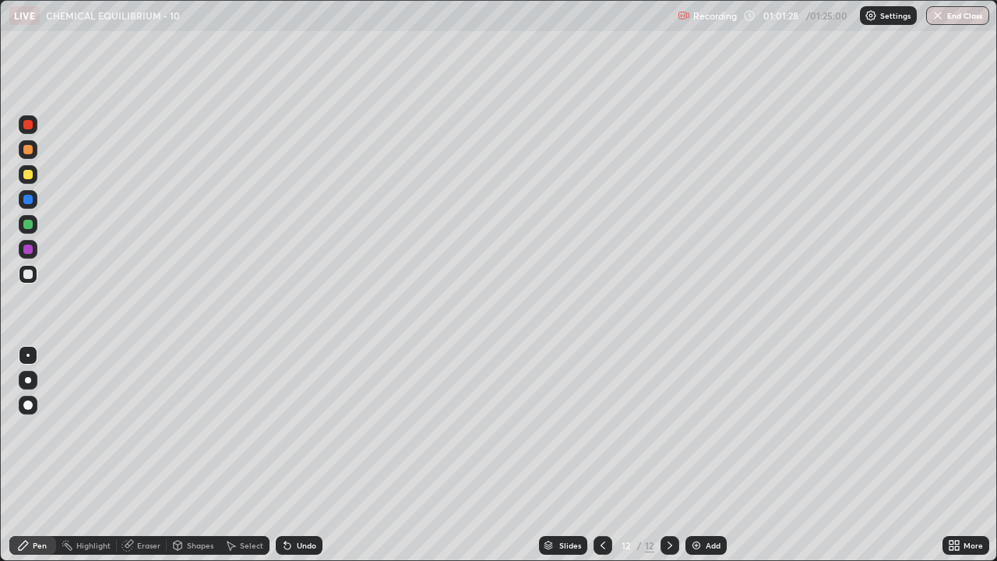
click at [27, 231] on div at bounding box center [28, 224] width 19 height 19
click at [26, 249] on div at bounding box center [27, 249] width 9 height 9
click at [29, 278] on div at bounding box center [27, 274] width 9 height 9
click at [28, 225] on div at bounding box center [27, 224] width 9 height 9
click at [26, 272] on div at bounding box center [27, 274] width 9 height 9
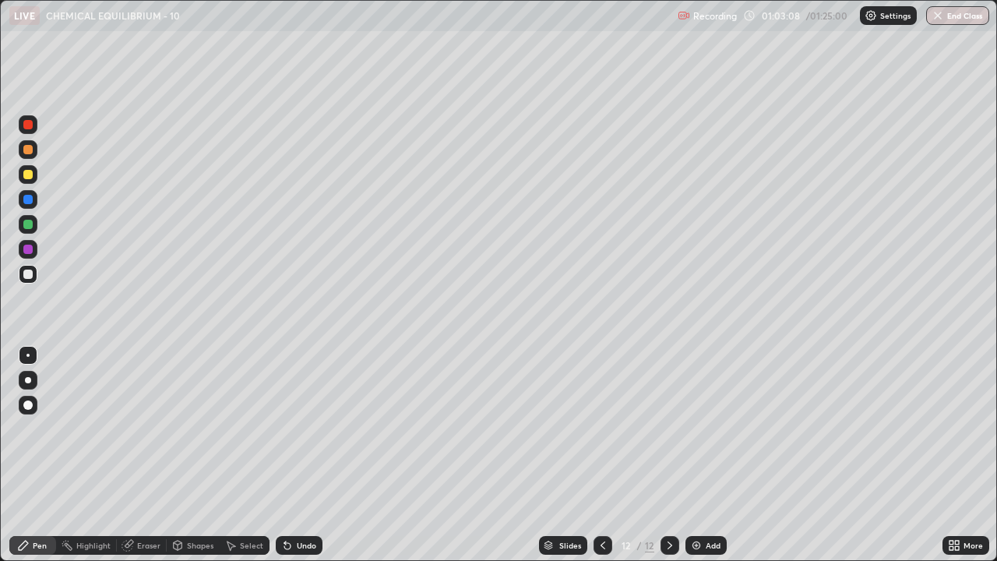
click at [253, 428] on div "Select" at bounding box center [245, 545] width 50 height 19
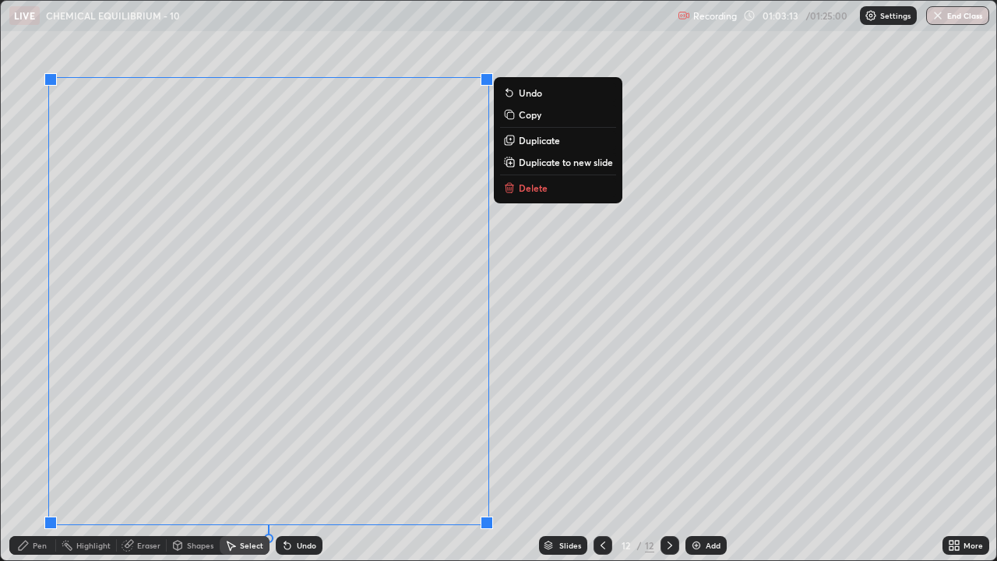
click at [533, 164] on p "Duplicate to new slide" at bounding box center [566, 162] width 94 height 12
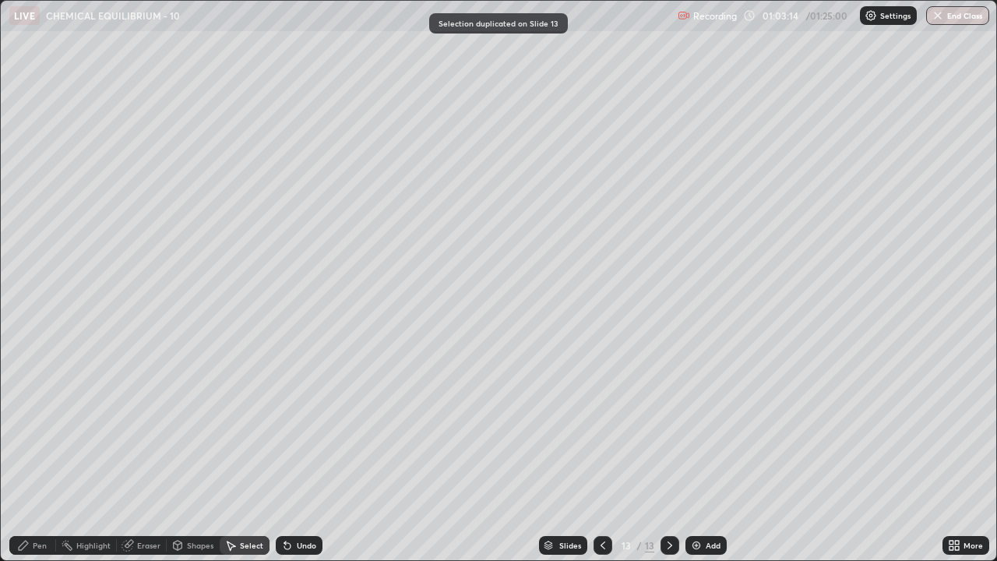
click at [34, 428] on div "Pen" at bounding box center [40, 545] width 14 height 8
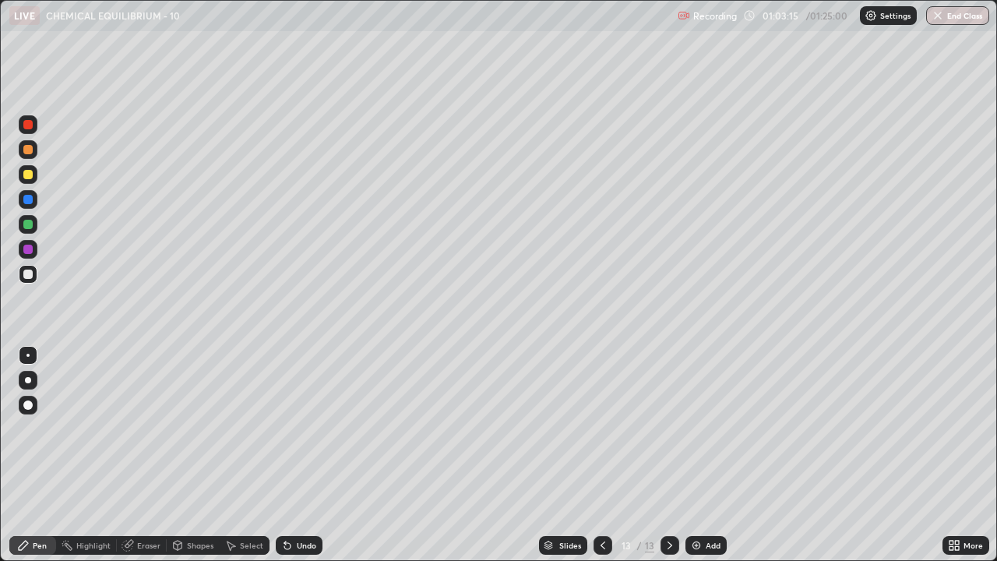
click at [28, 176] on div at bounding box center [27, 174] width 9 height 9
click at [26, 178] on div at bounding box center [27, 174] width 9 height 9
click at [144, 428] on div "Eraser" at bounding box center [148, 545] width 23 height 8
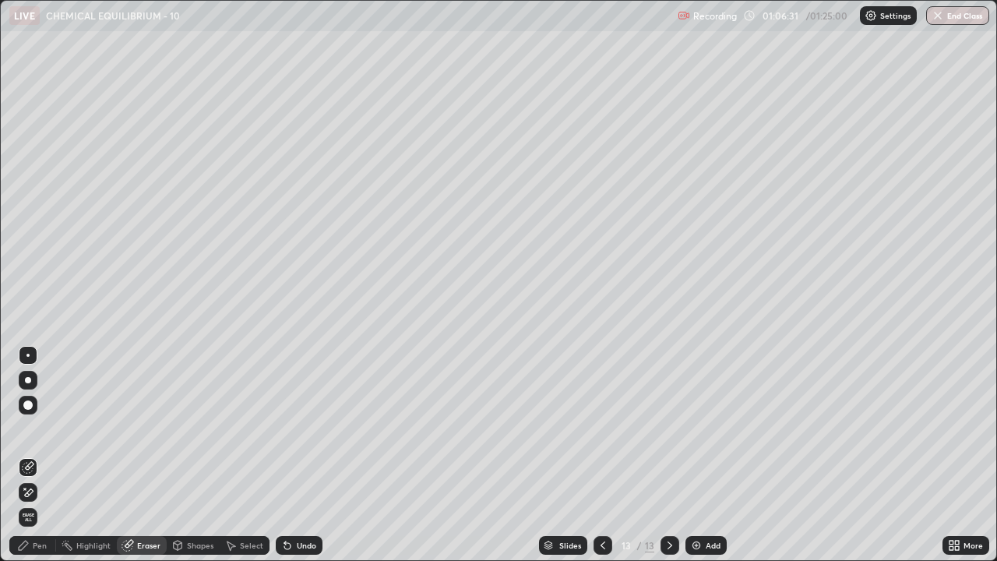
click at [41, 428] on div "Pen" at bounding box center [40, 545] width 14 height 8
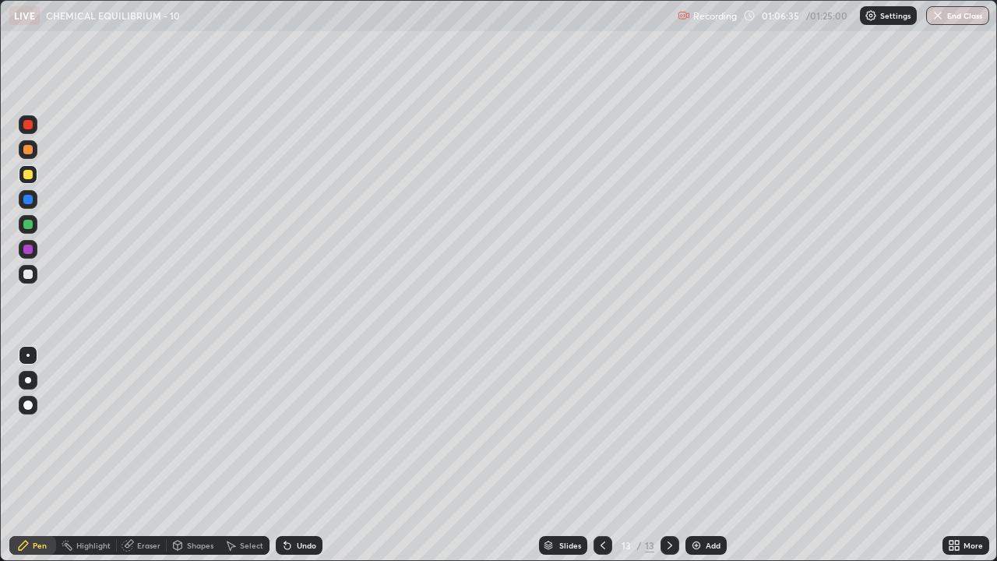
click at [302, 428] on div "Undo" at bounding box center [306, 545] width 19 height 8
click at [240, 428] on div "Select" at bounding box center [251, 545] width 23 height 8
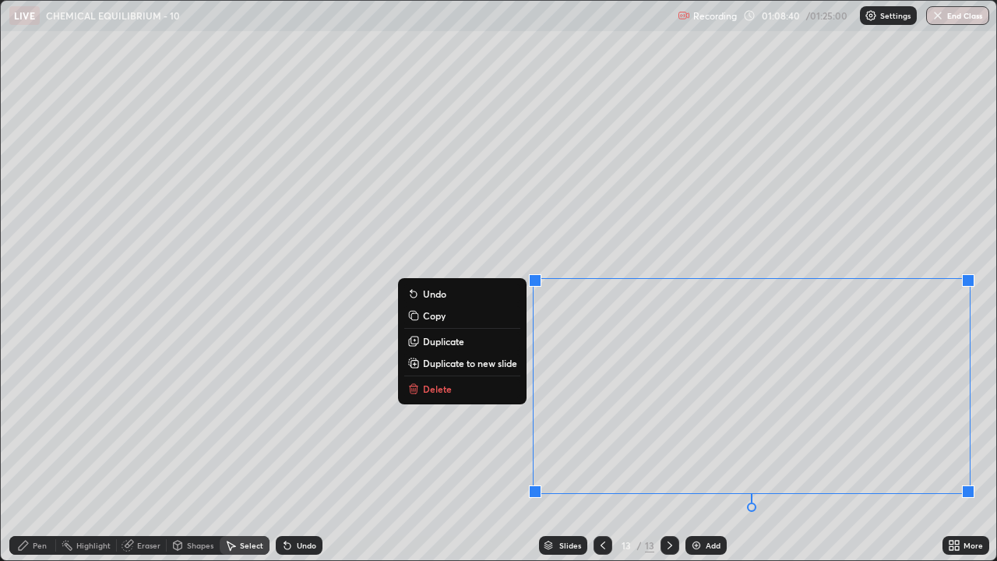
click at [492, 365] on p "Duplicate to new slide" at bounding box center [470, 363] width 94 height 12
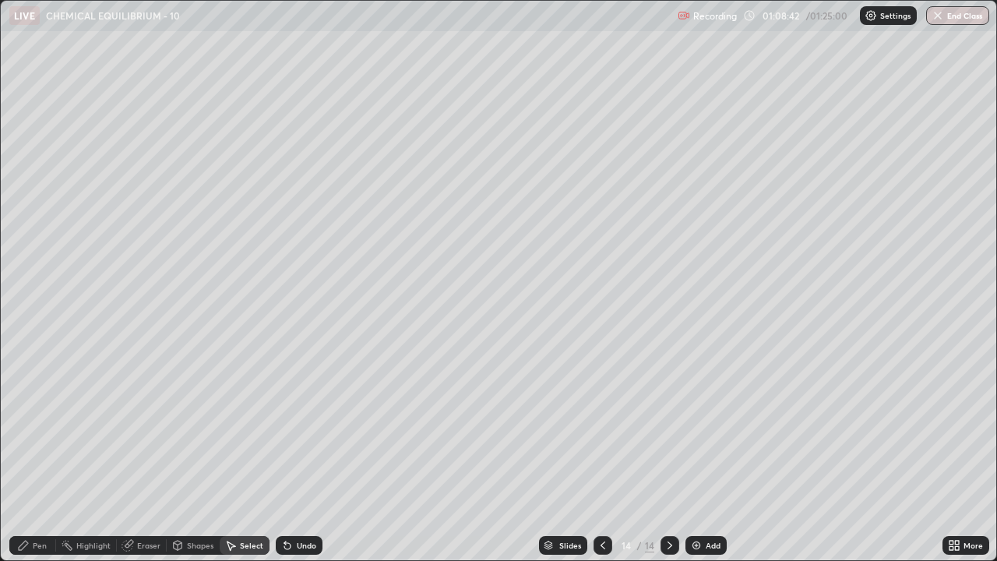
click at [30, 428] on icon at bounding box center [23, 545] width 12 height 12
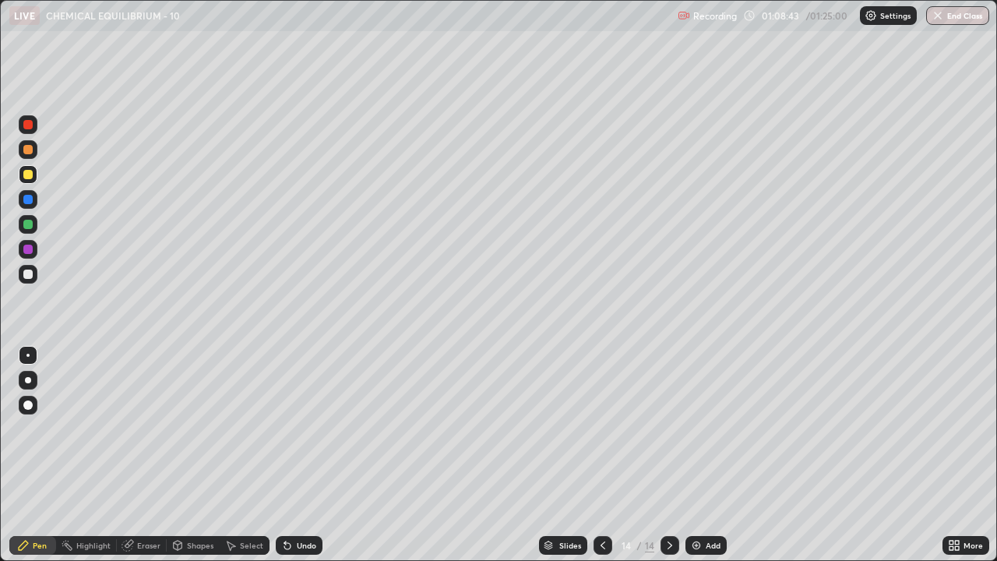
click at [29, 276] on div at bounding box center [27, 274] width 9 height 9
click at [23, 231] on div at bounding box center [28, 224] width 19 height 19
click at [30, 273] on div at bounding box center [27, 274] width 9 height 9
click at [30, 231] on div at bounding box center [28, 224] width 19 height 19
click at [284, 428] on icon at bounding box center [287, 546] width 6 height 6
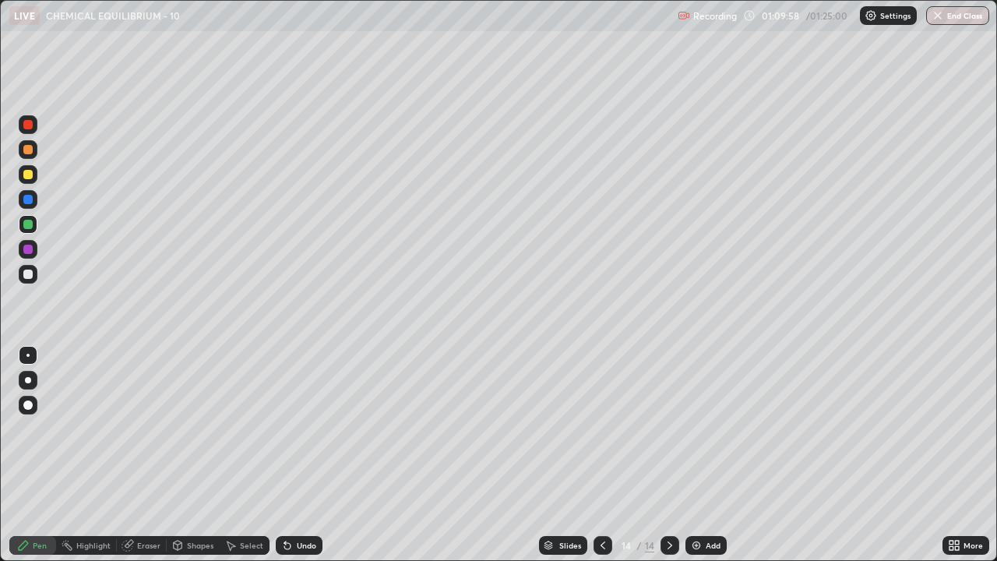
click at [31, 177] on div at bounding box center [27, 174] width 9 height 9
click at [285, 428] on icon at bounding box center [287, 546] width 6 height 6
click at [31, 273] on div at bounding box center [27, 274] width 9 height 9
click at [30, 224] on div at bounding box center [27, 224] width 9 height 9
click at [28, 276] on div at bounding box center [27, 274] width 9 height 9
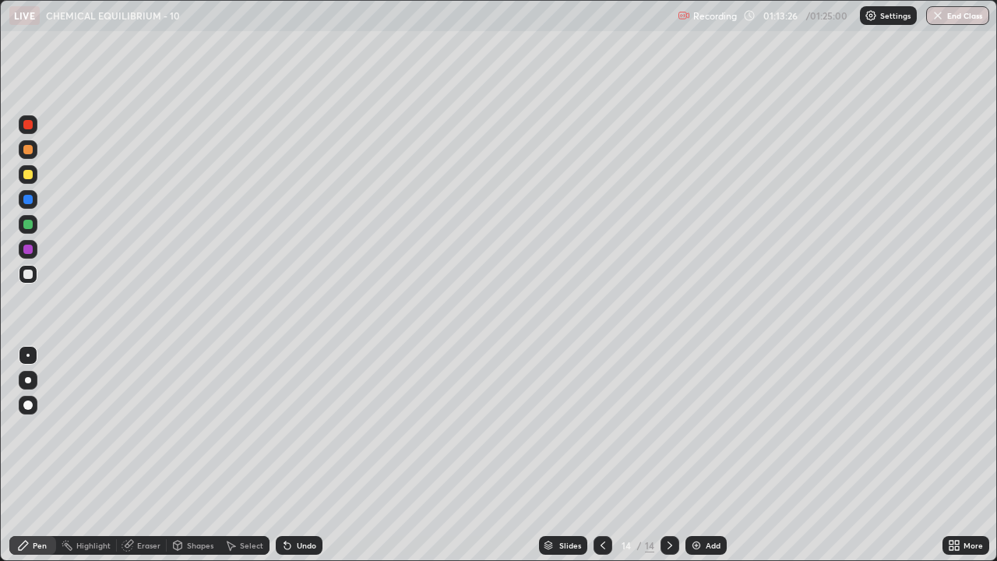
click at [245, 428] on div "Select" at bounding box center [251, 545] width 23 height 8
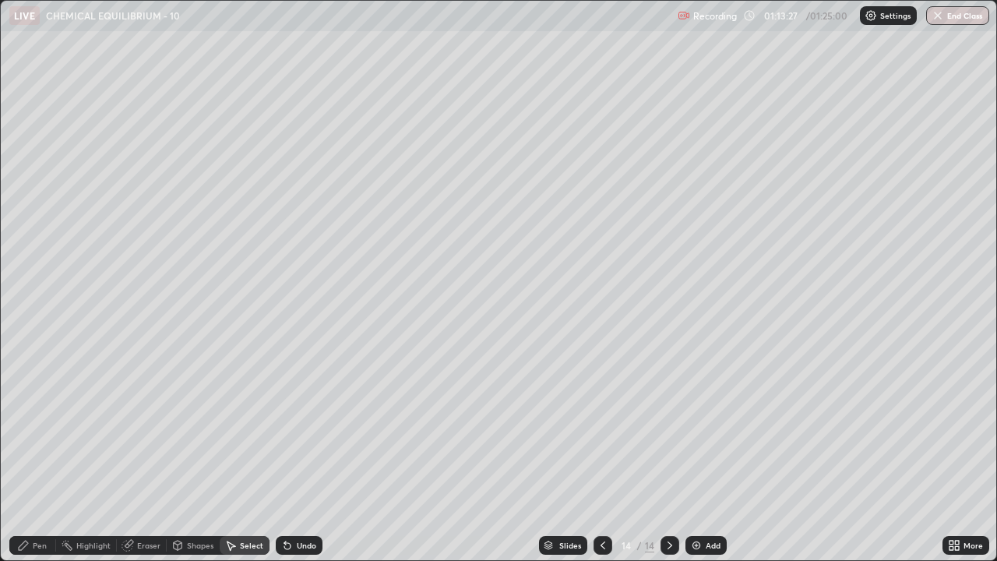
click at [32, 428] on div "Pen" at bounding box center [32, 545] width 47 height 19
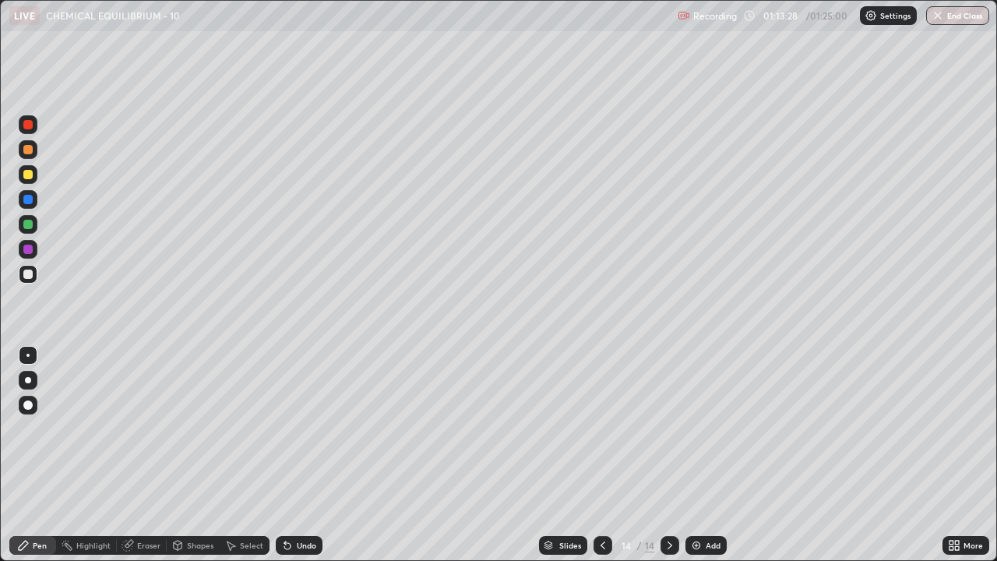
click at [26, 174] on div at bounding box center [27, 174] width 9 height 9
click at [240, 428] on div "Select" at bounding box center [251, 545] width 23 height 8
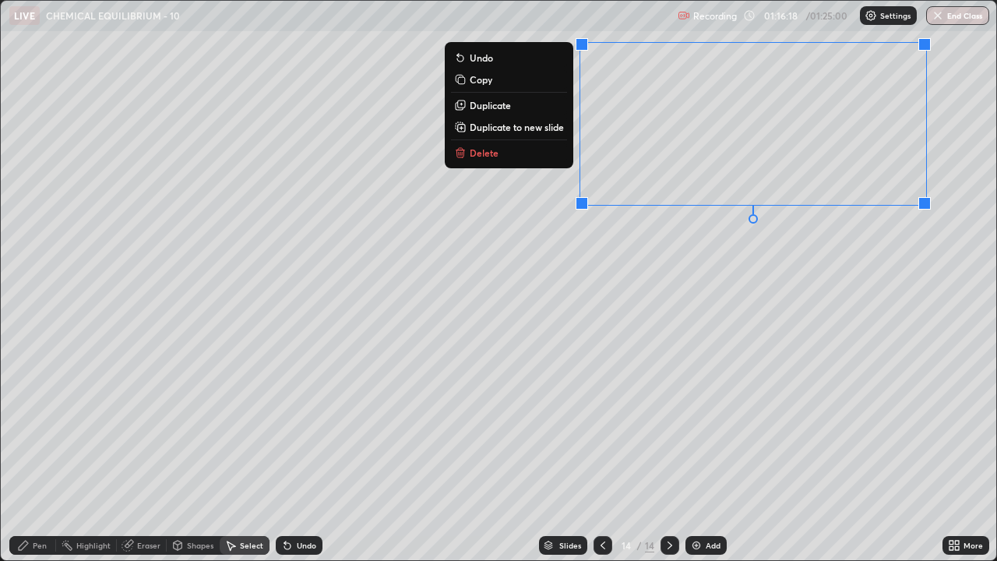
click at [559, 124] on p "Duplicate to new slide" at bounding box center [517, 127] width 94 height 12
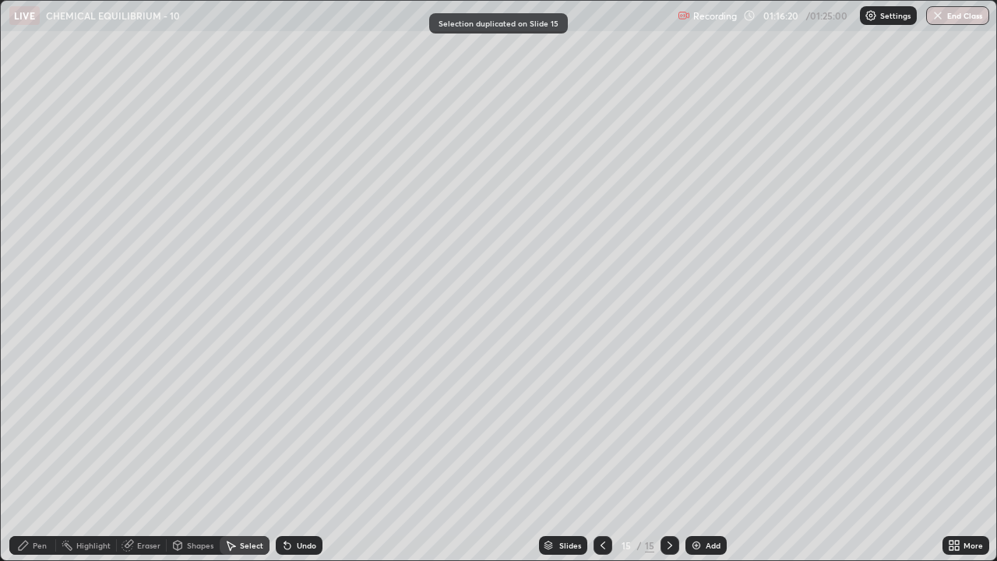
click at [40, 428] on div "Pen" at bounding box center [40, 545] width 14 height 8
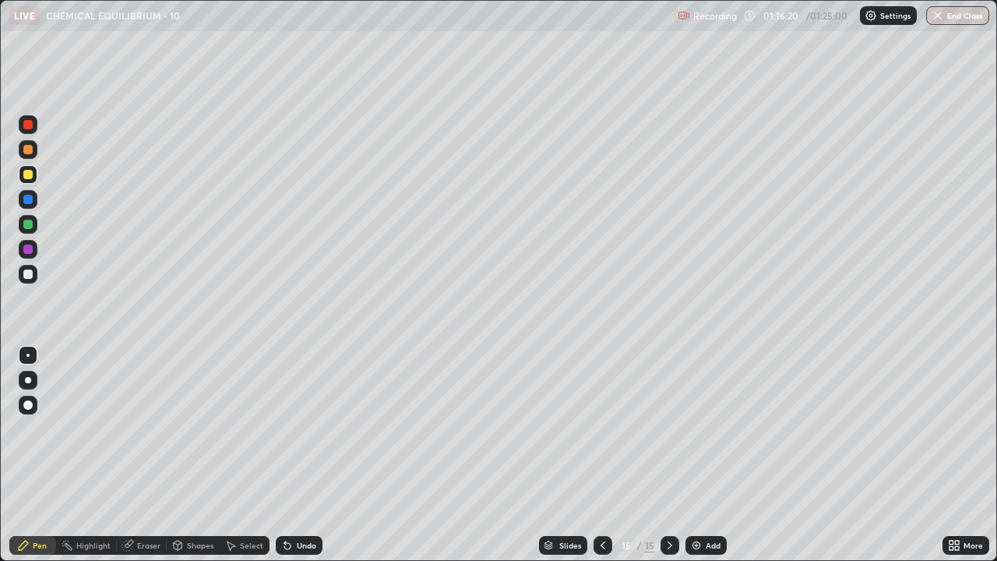
click at [24, 278] on div at bounding box center [27, 274] width 9 height 9
click at [28, 200] on div at bounding box center [27, 199] width 9 height 9
click at [31, 223] on div at bounding box center [27, 224] width 9 height 9
click at [29, 280] on div at bounding box center [28, 274] width 19 height 19
click at [27, 224] on div at bounding box center [27, 224] width 9 height 9
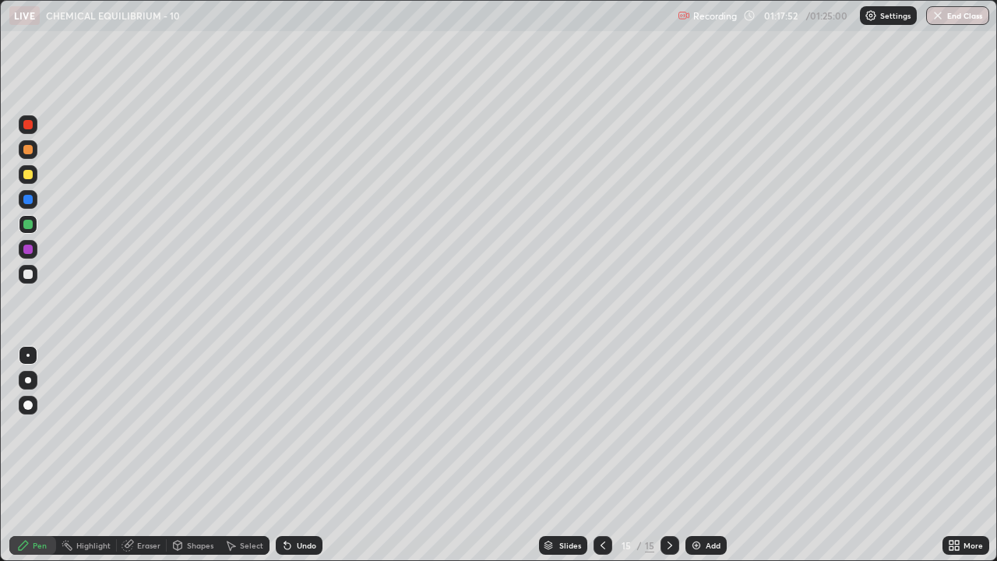
click at [29, 277] on div at bounding box center [27, 274] width 9 height 9
click at [21, 151] on div at bounding box center [28, 149] width 19 height 19
click at [26, 122] on div at bounding box center [27, 124] width 9 height 9
click at [25, 408] on div at bounding box center [27, 404] width 9 height 9
click at [961, 16] on button "End Class" at bounding box center [959, 15] width 62 height 19
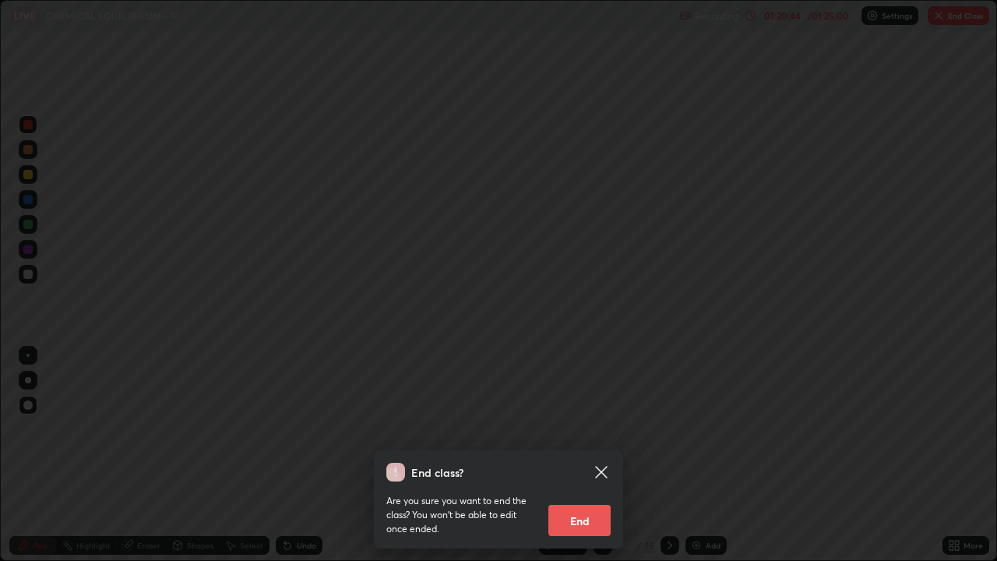
click at [591, 428] on button "End" at bounding box center [579, 520] width 62 height 31
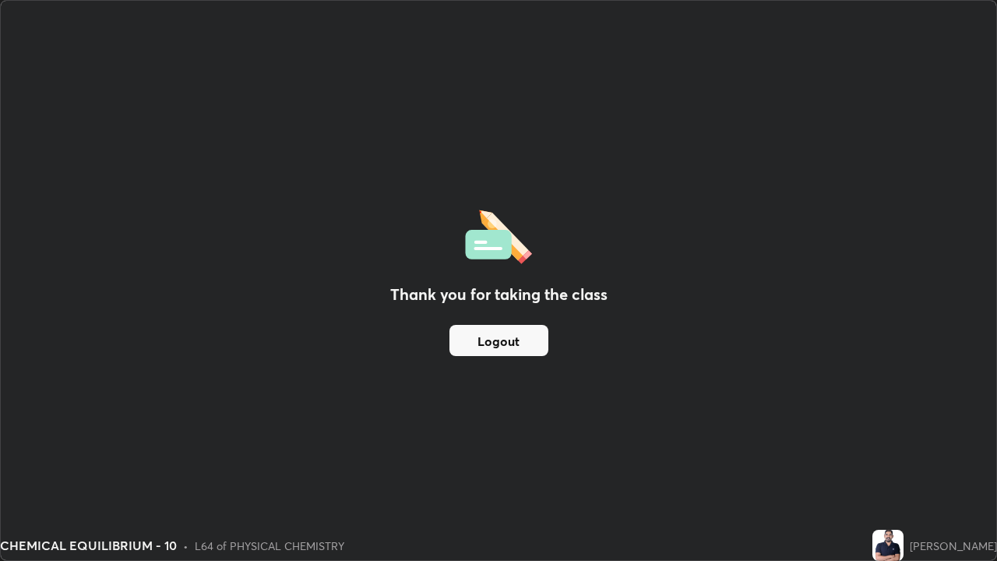
click at [534, 338] on button "Logout" at bounding box center [499, 340] width 99 height 31
